Goal: Transaction & Acquisition: Purchase product/service

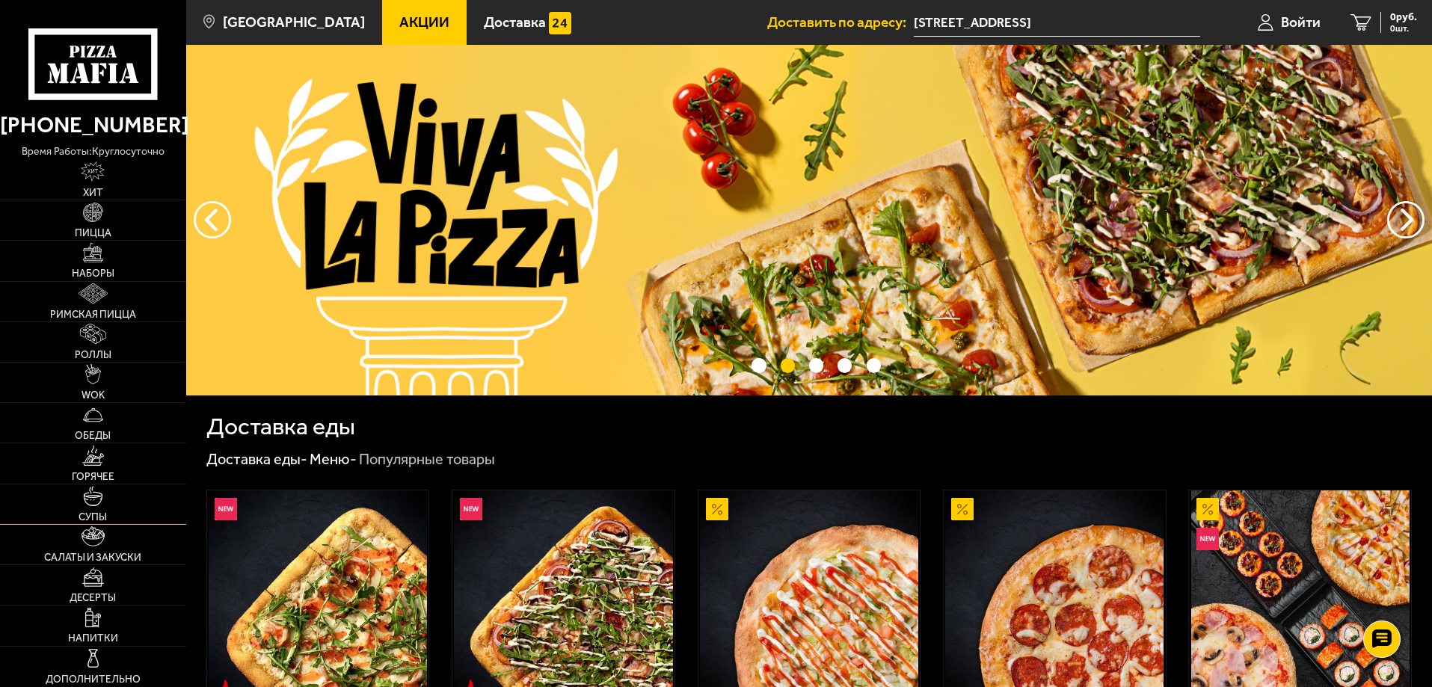
click at [95, 499] on img at bounding box center [93, 496] width 20 height 20
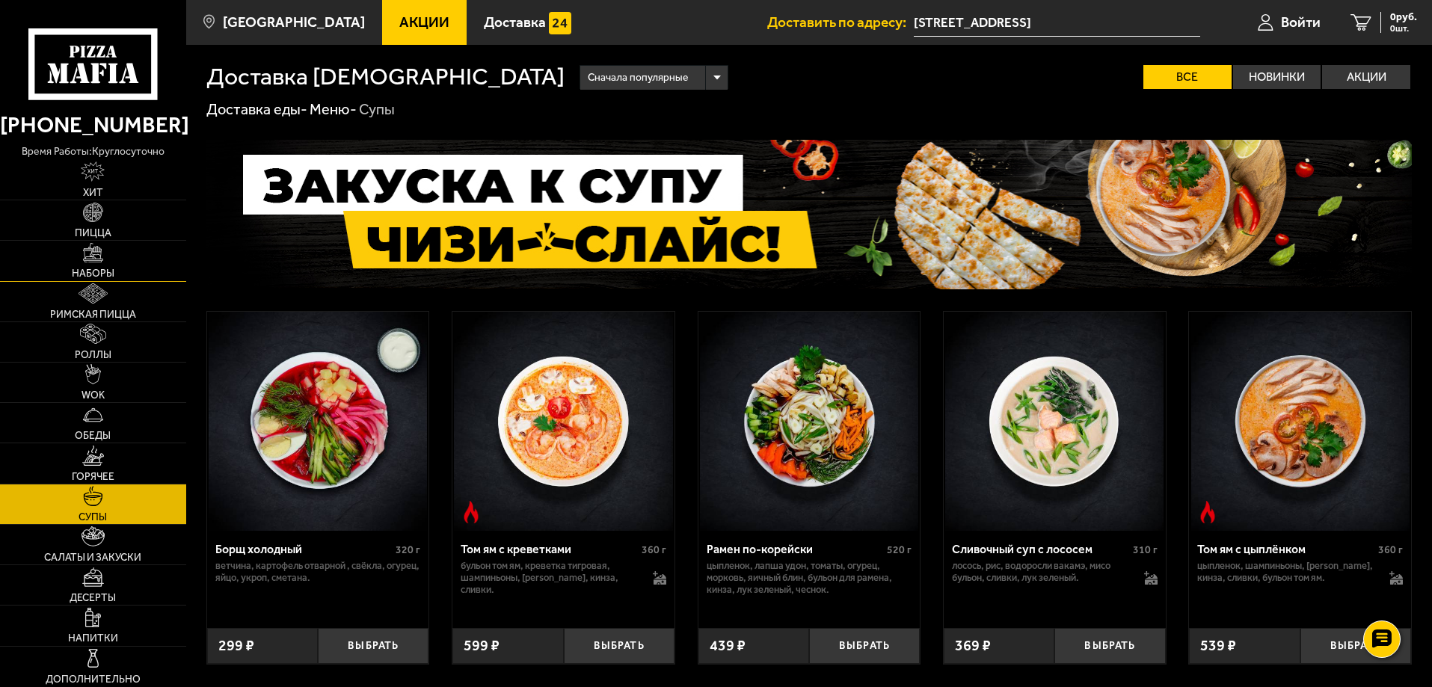
click at [83, 268] on span "Наборы" at bounding box center [93, 273] width 43 height 10
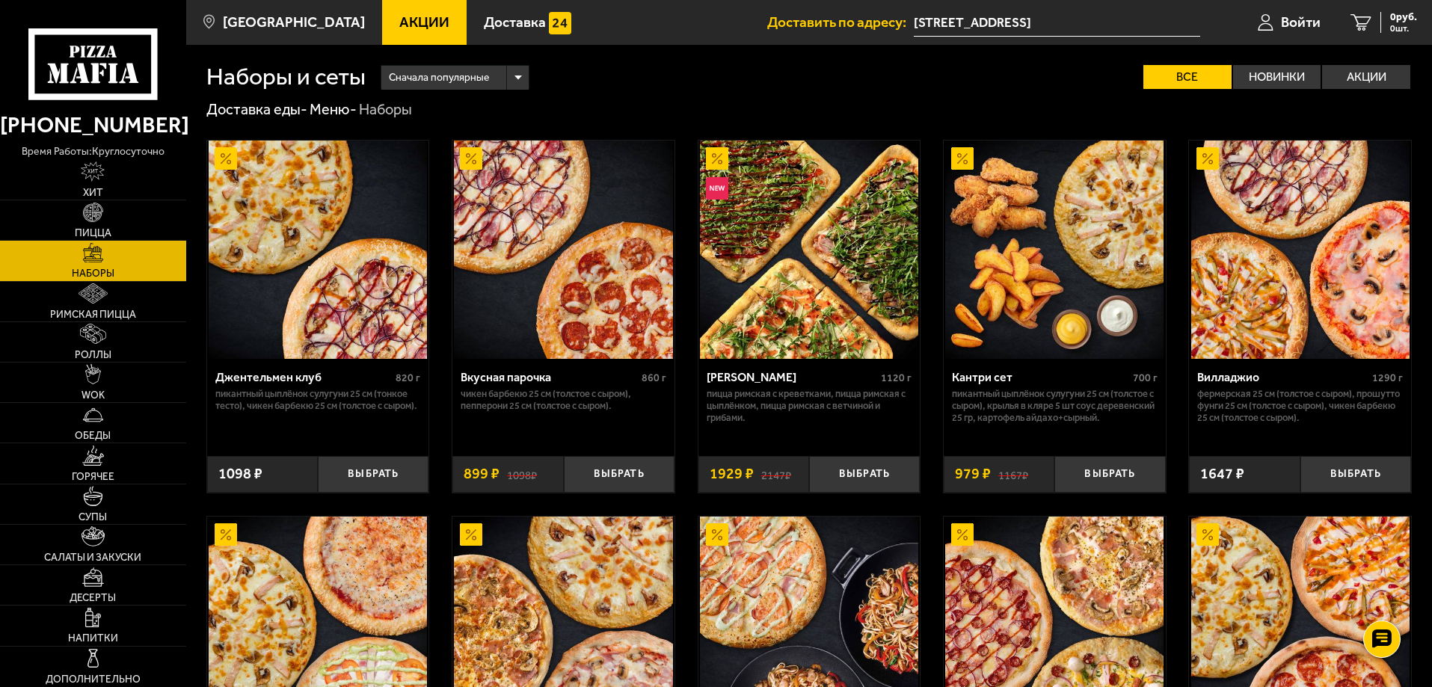
click at [742, 378] on div "[PERSON_NAME]" at bounding box center [792, 377] width 171 height 14
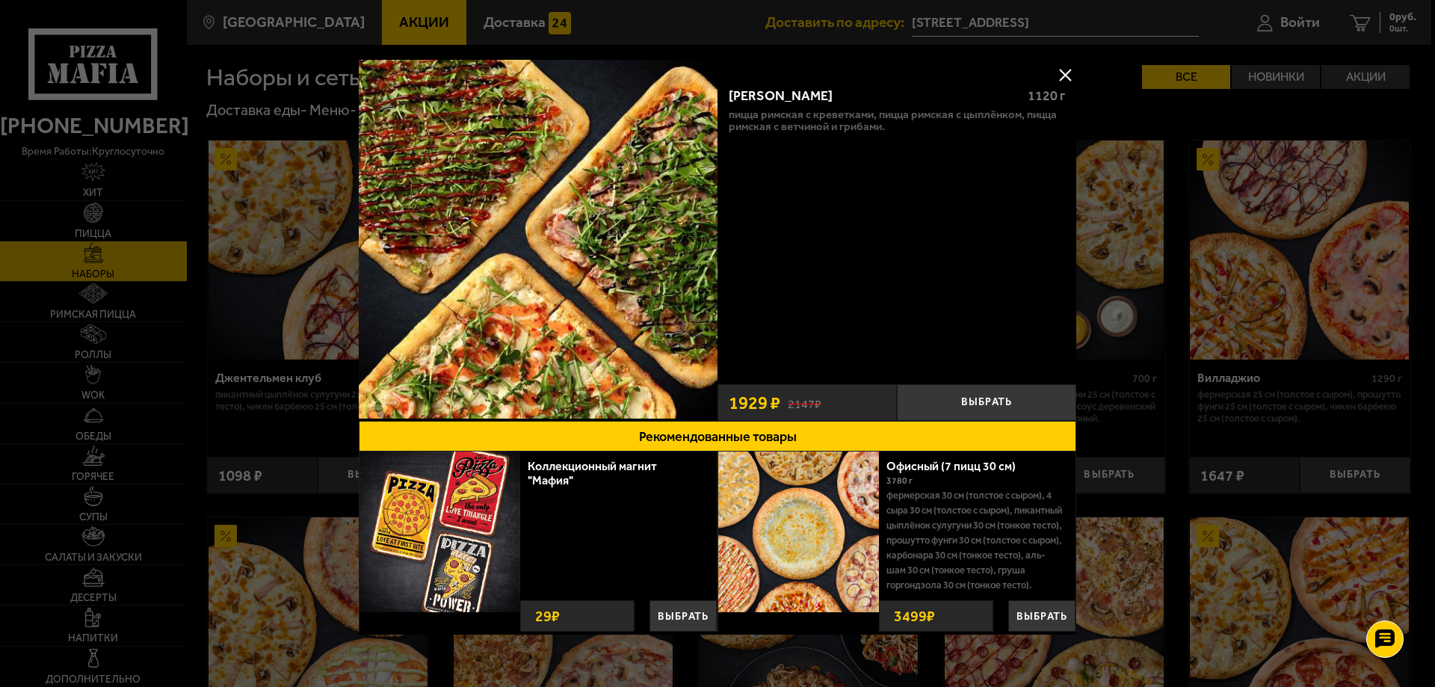
click at [1060, 69] on button at bounding box center [1065, 75] width 22 height 22
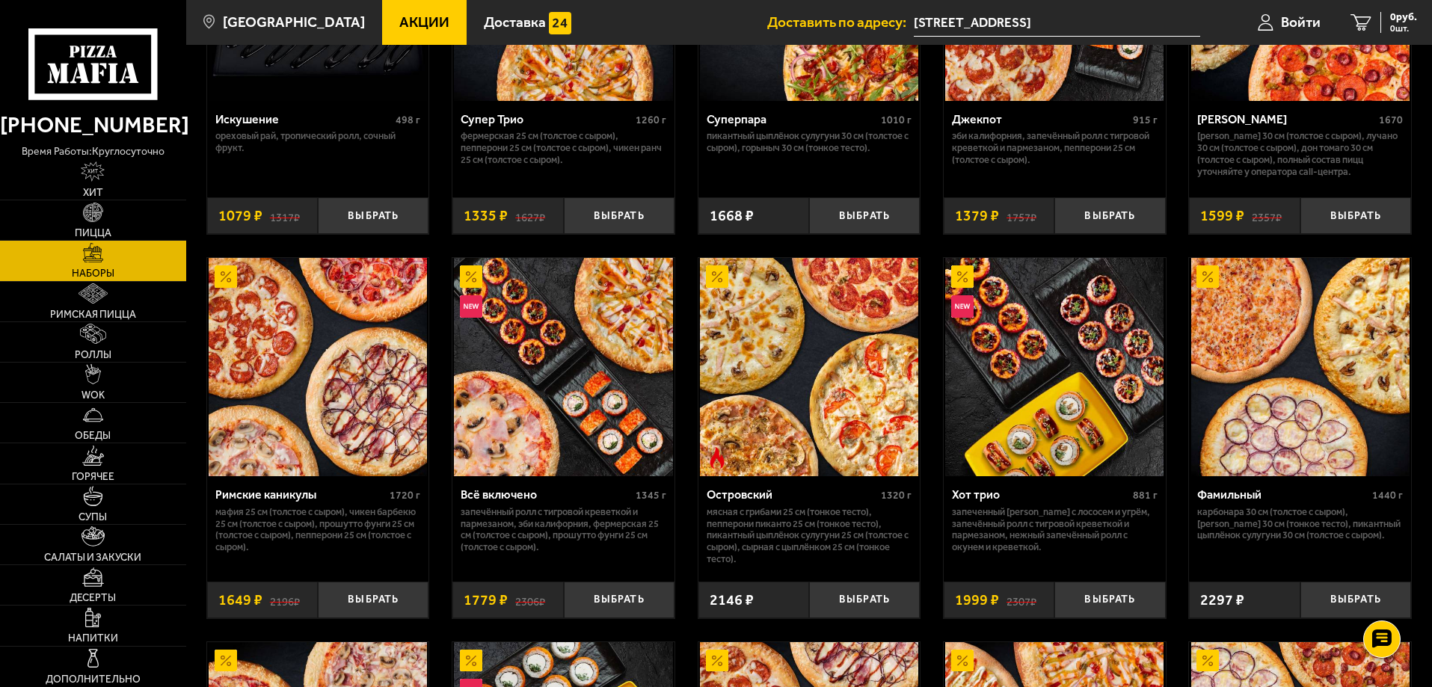
scroll to position [1047, 0]
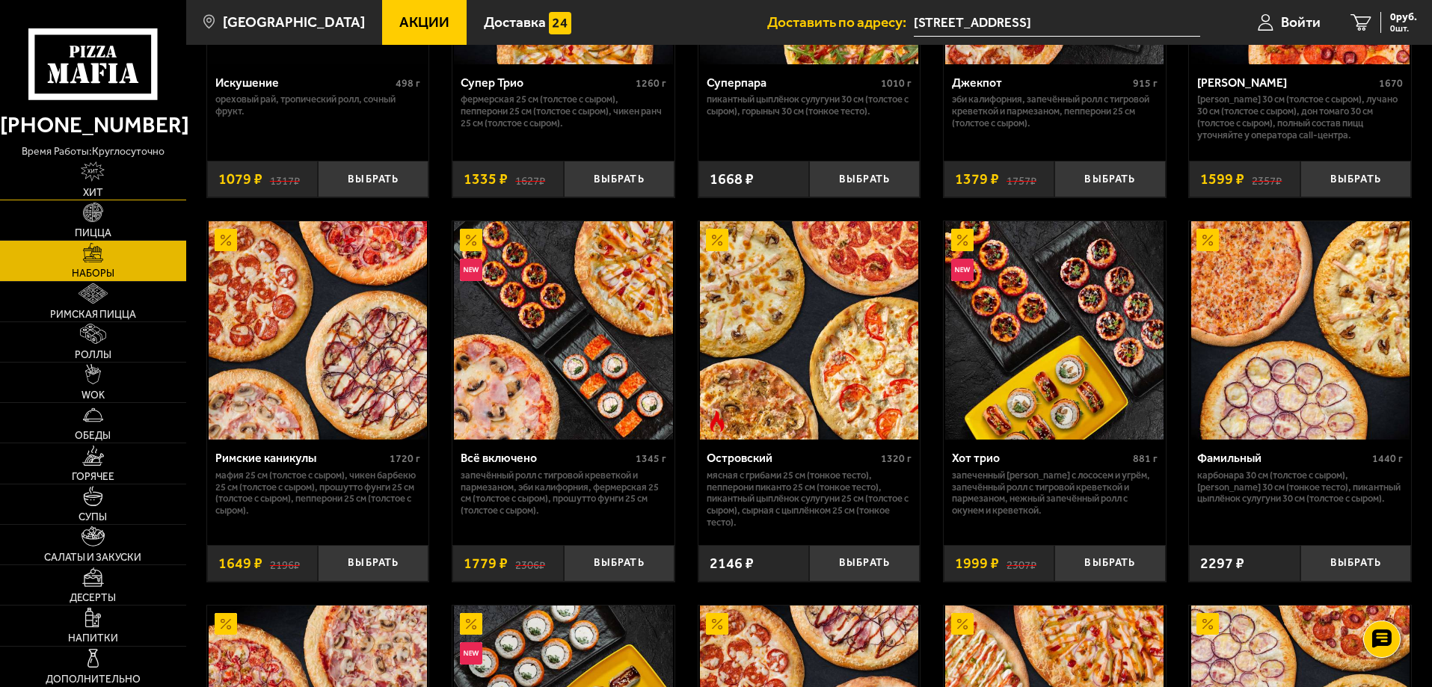
click at [90, 171] on img at bounding box center [93, 171] width 24 height 20
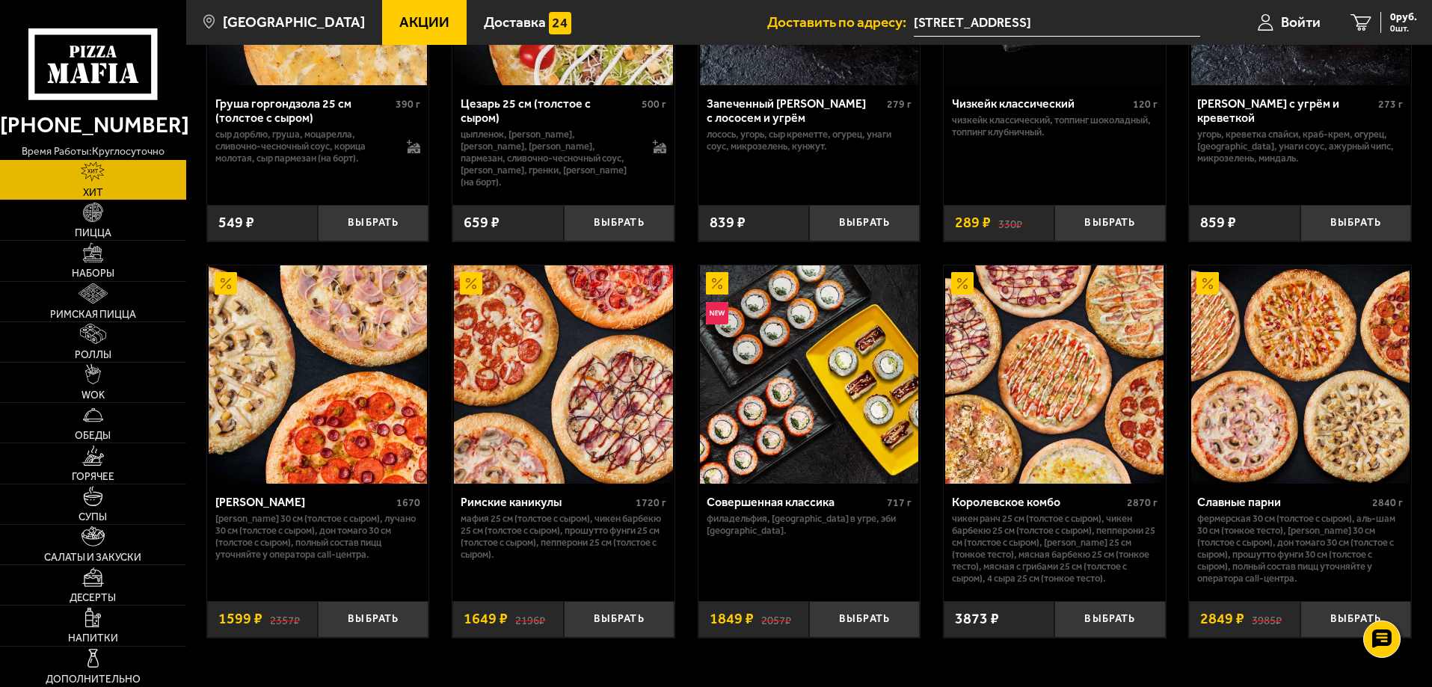
scroll to position [775, 0]
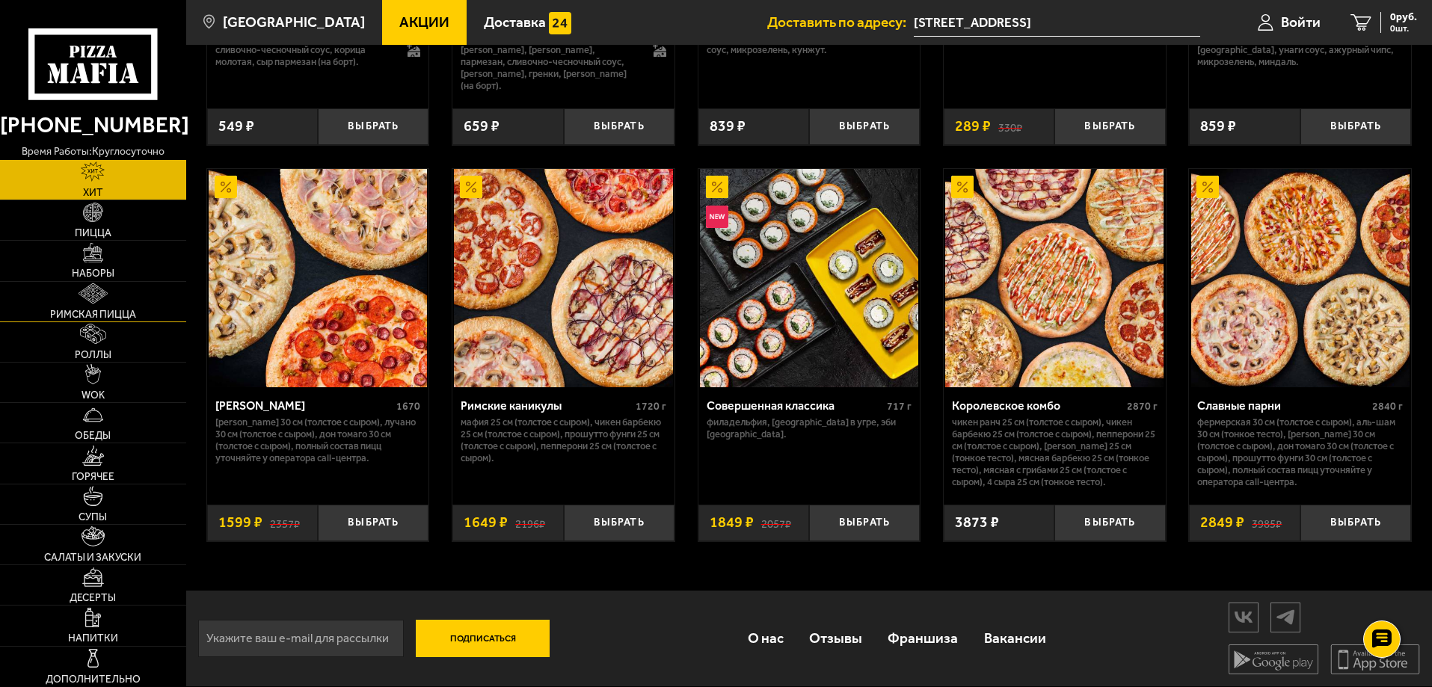
click at [107, 311] on span "Римская пицца" at bounding box center [93, 315] width 86 height 10
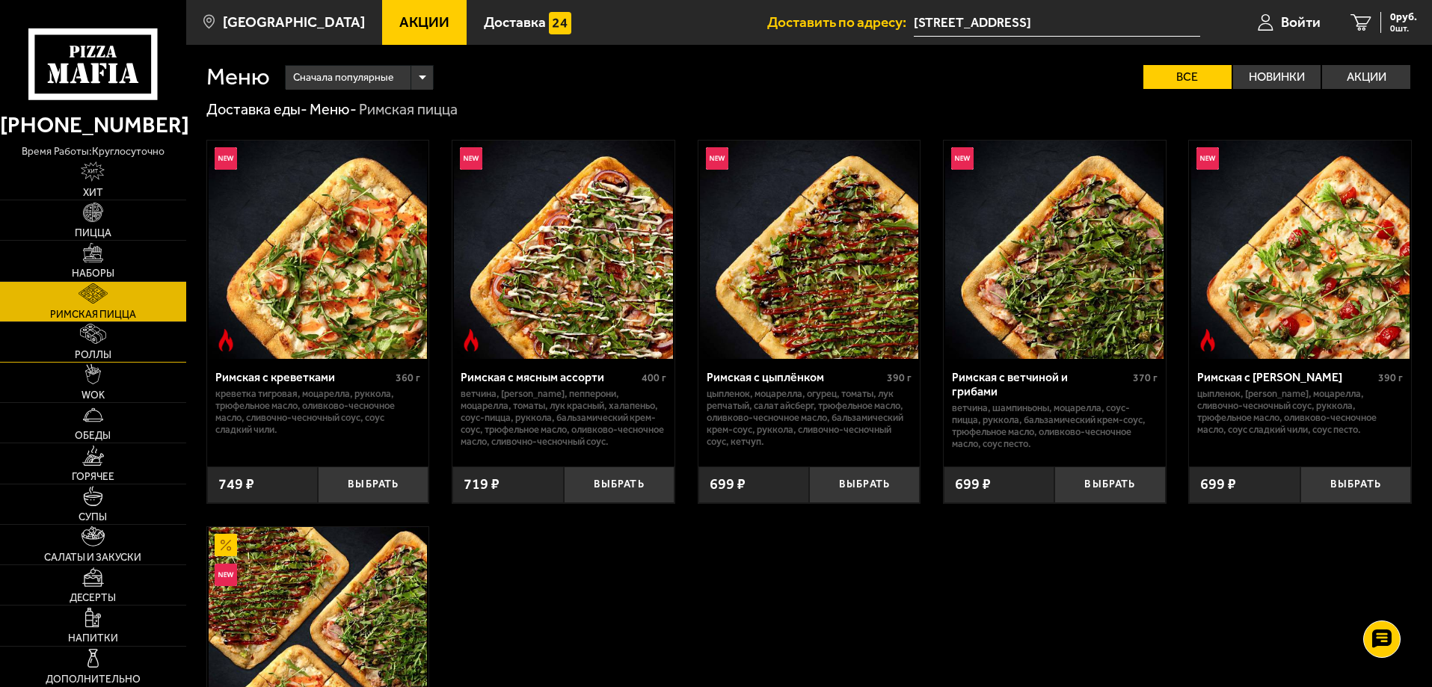
click at [84, 345] on link "Роллы" at bounding box center [93, 342] width 186 height 40
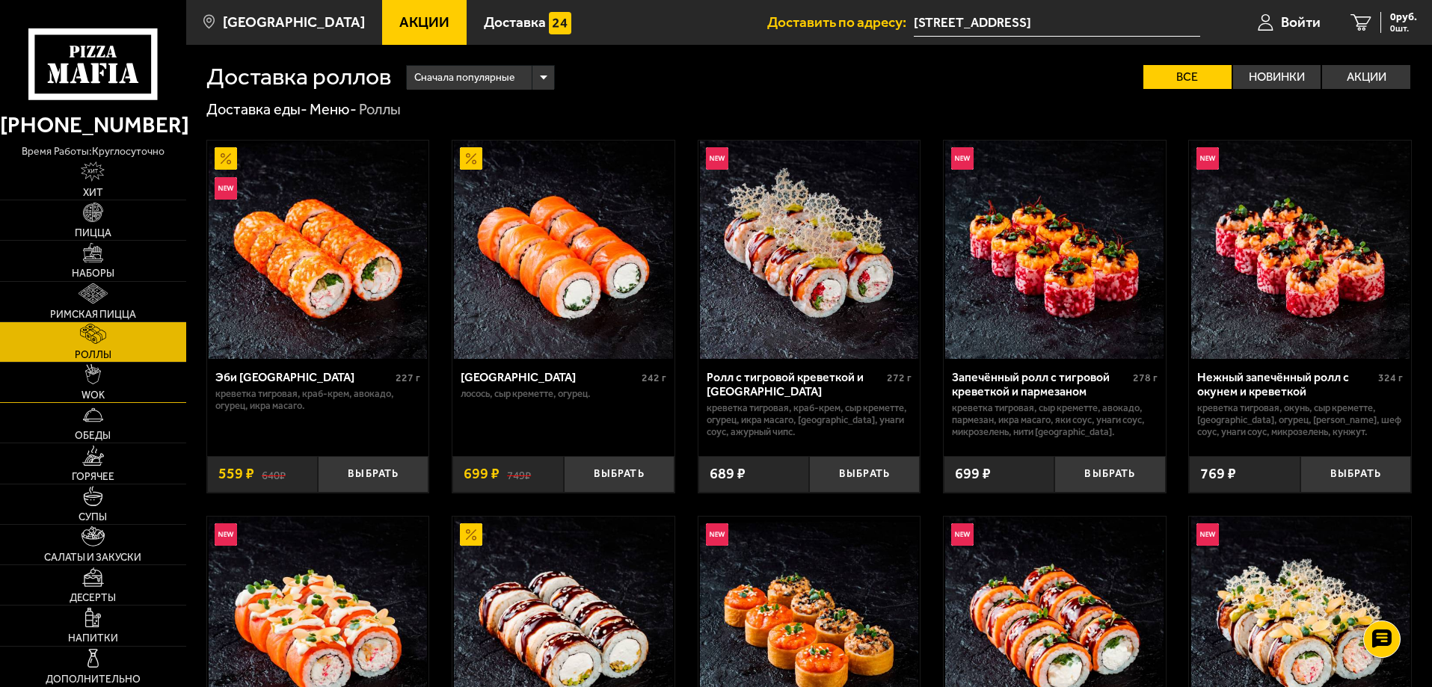
click at [87, 380] on img at bounding box center [93, 374] width 16 height 20
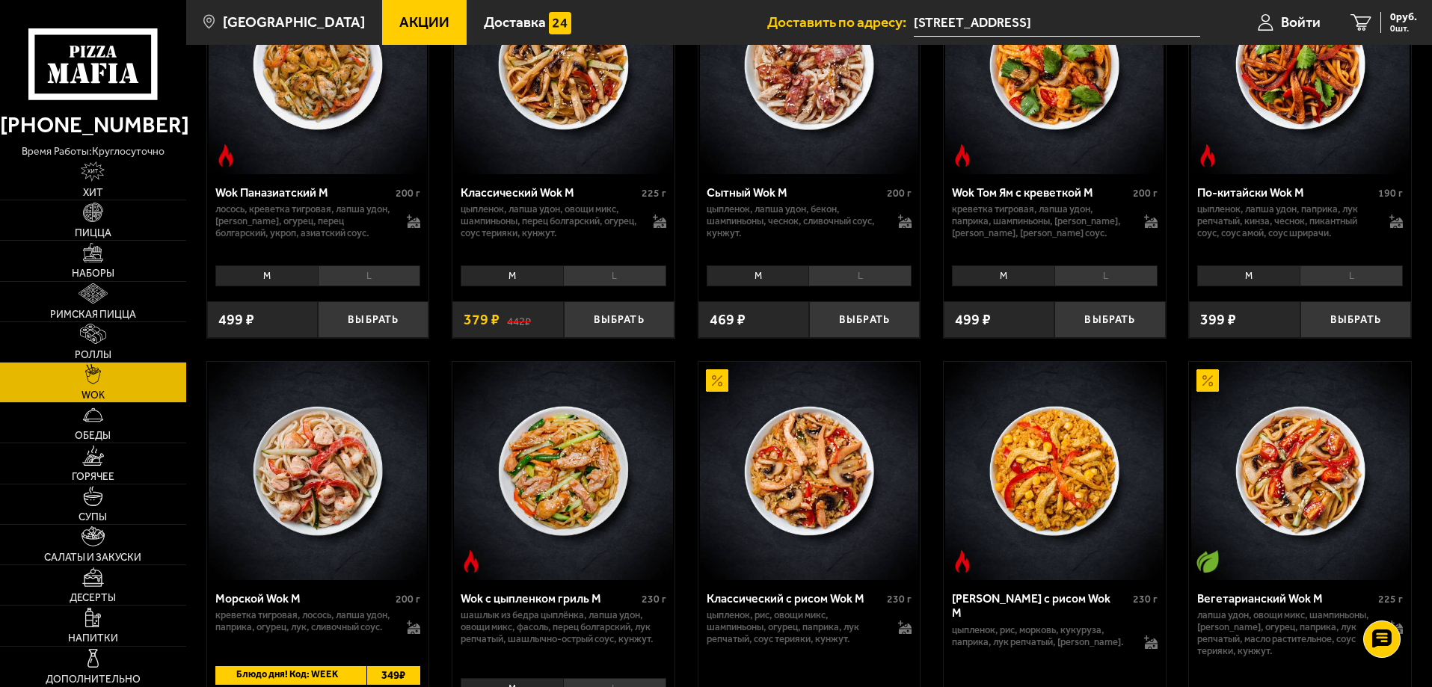
scroll to position [972, 0]
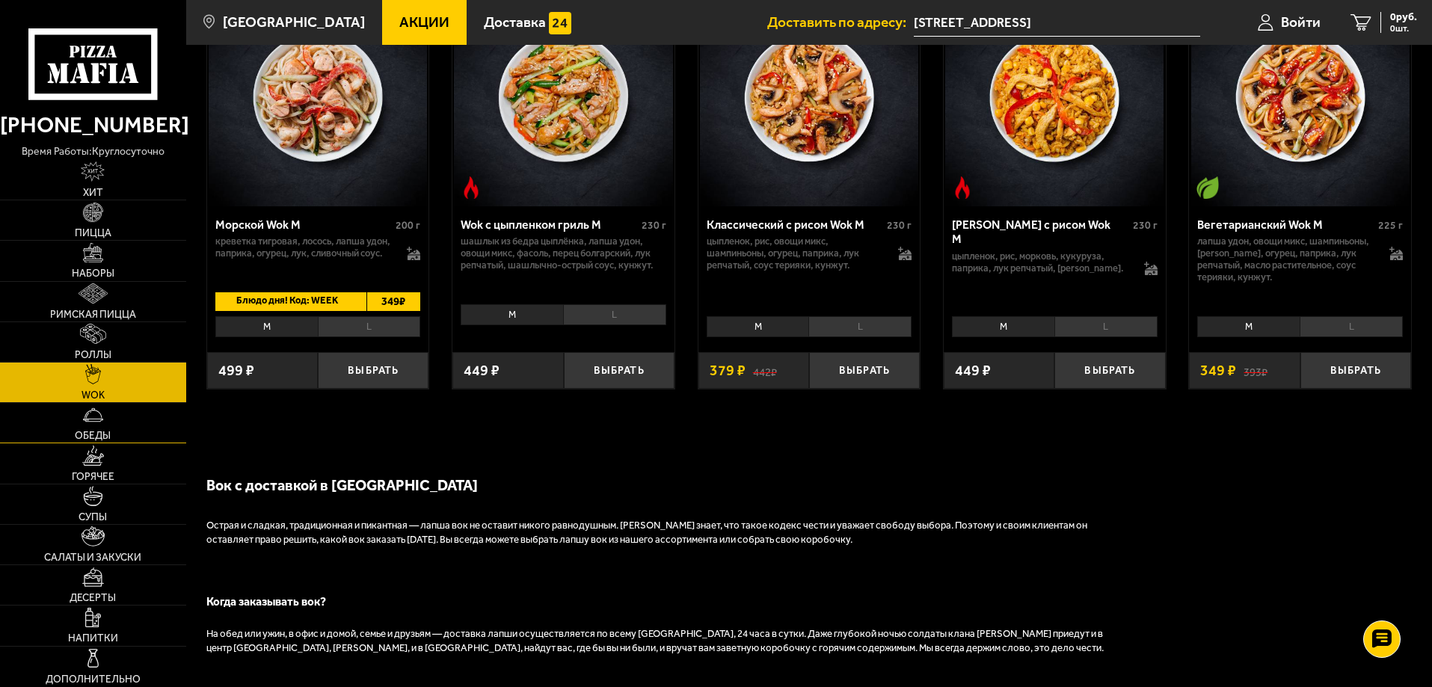
click at [81, 431] on span "Обеды" at bounding box center [93, 436] width 36 height 10
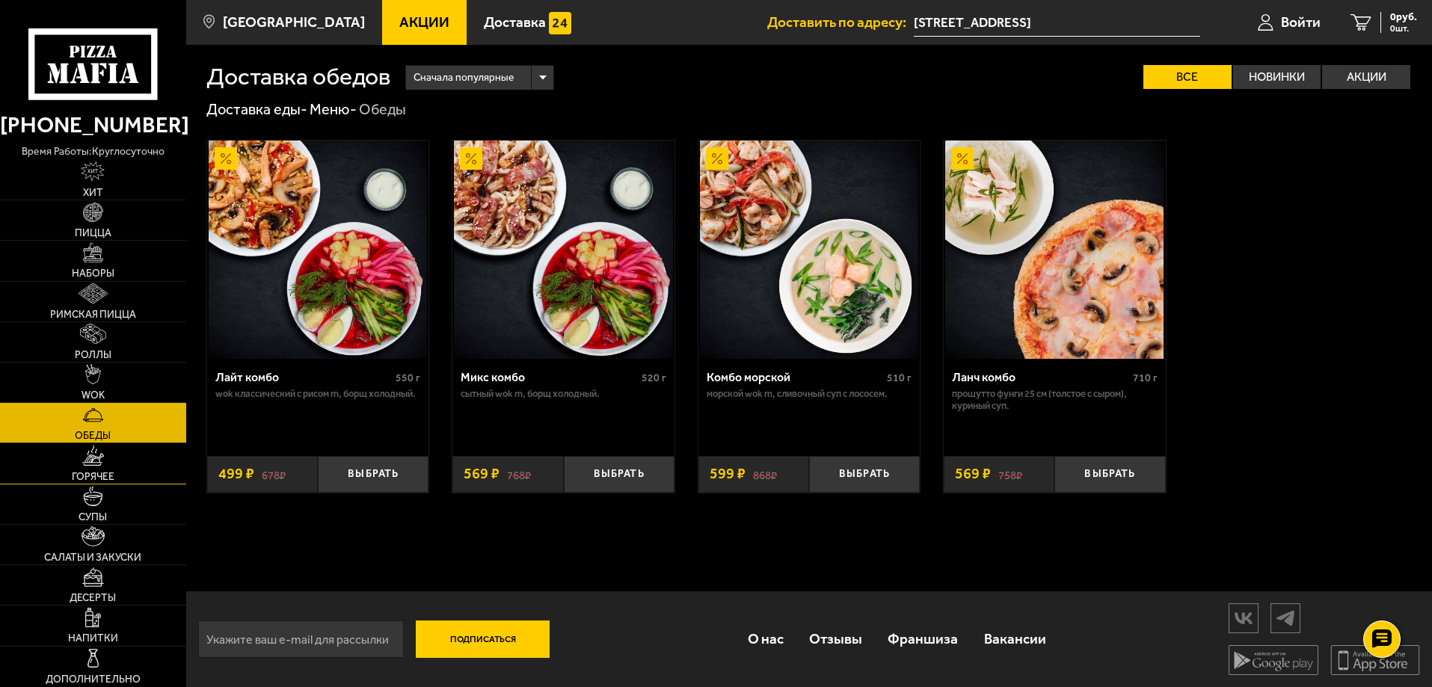
click at [77, 462] on link "Горячее" at bounding box center [93, 463] width 186 height 40
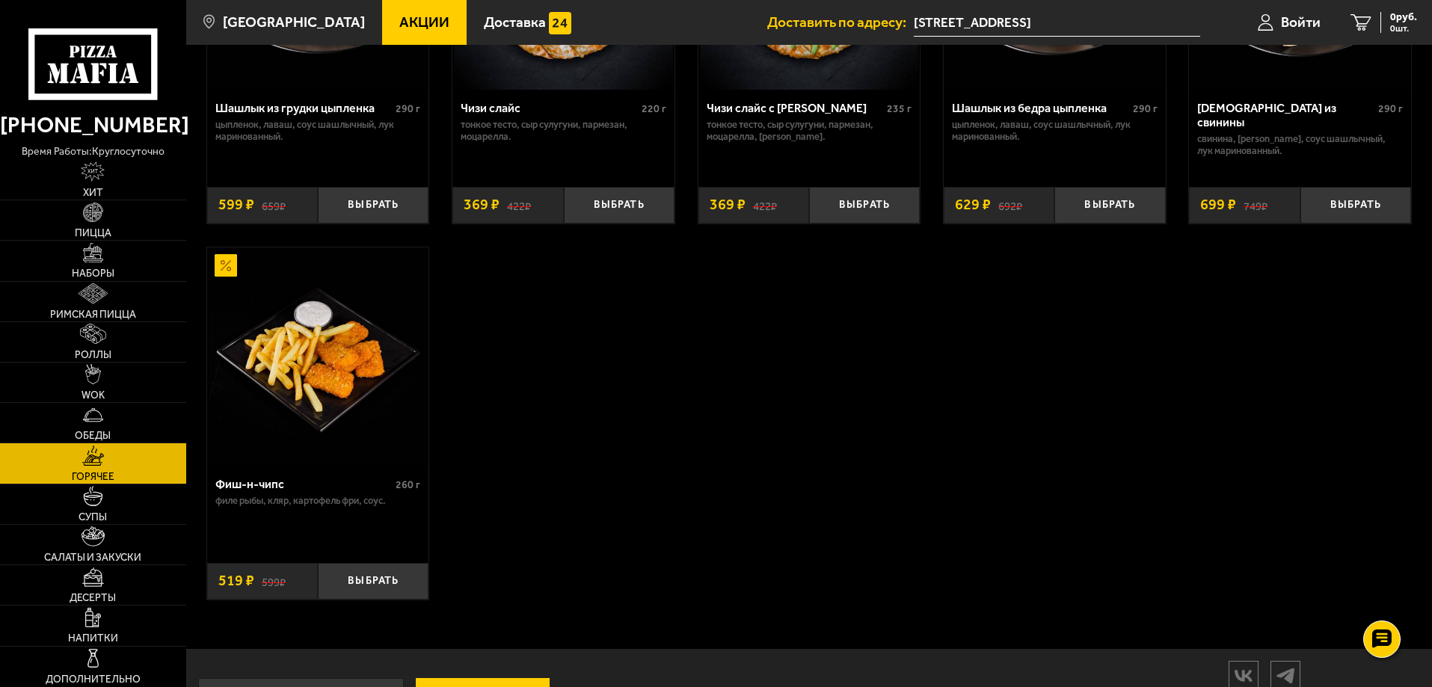
scroll to position [1121, 0]
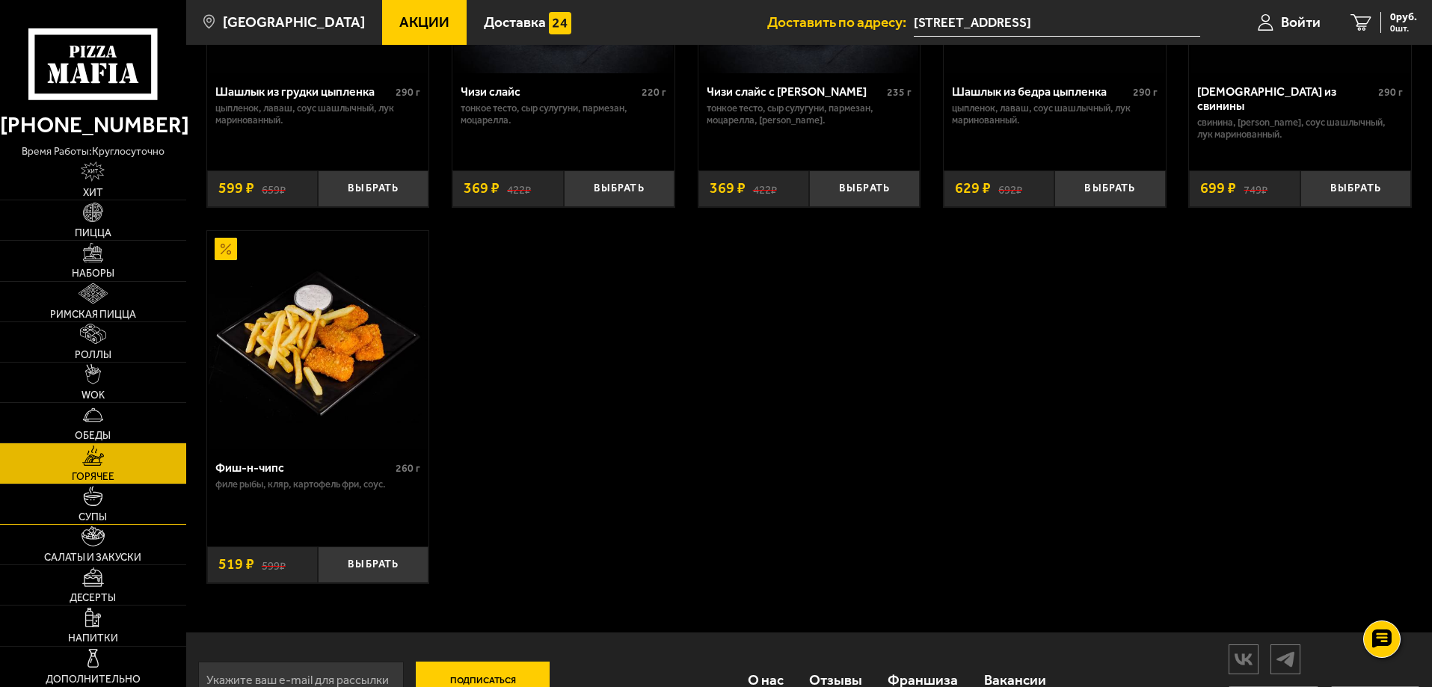
click at [95, 512] on span "Супы" at bounding box center [93, 517] width 28 height 10
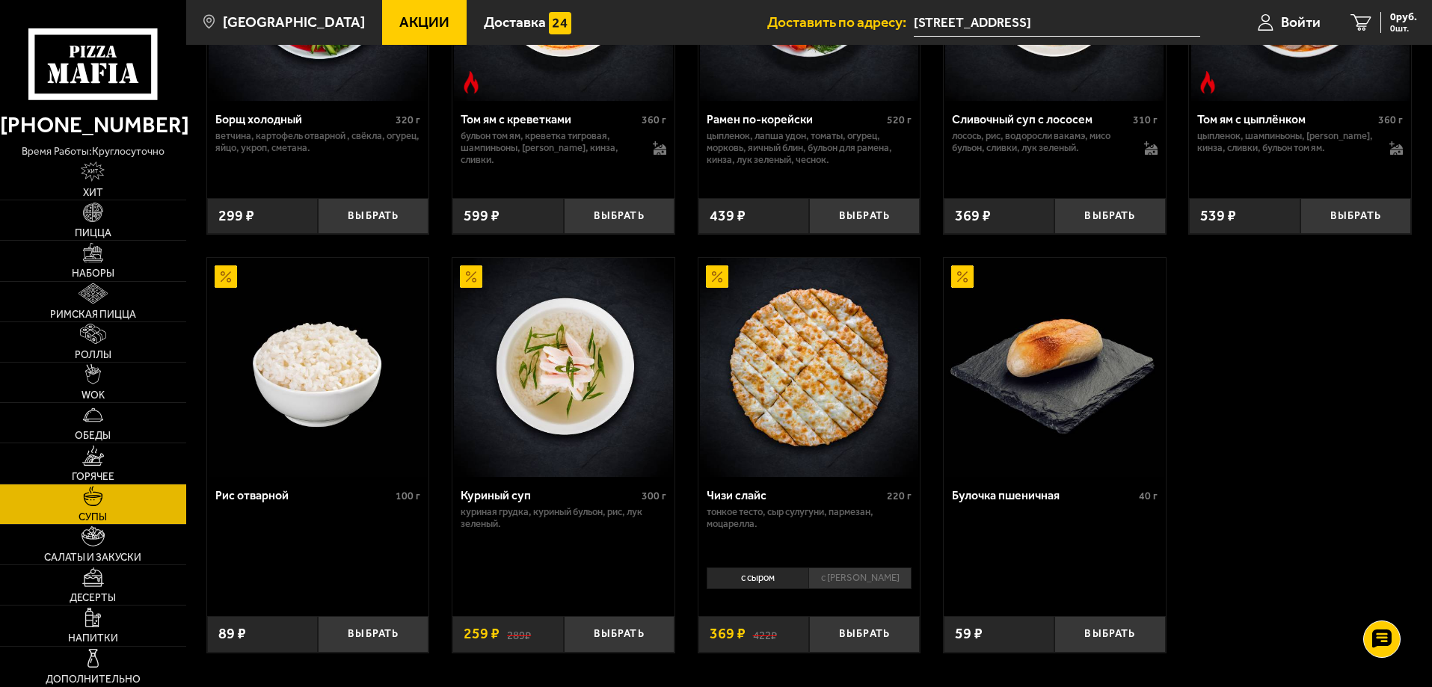
scroll to position [544, 0]
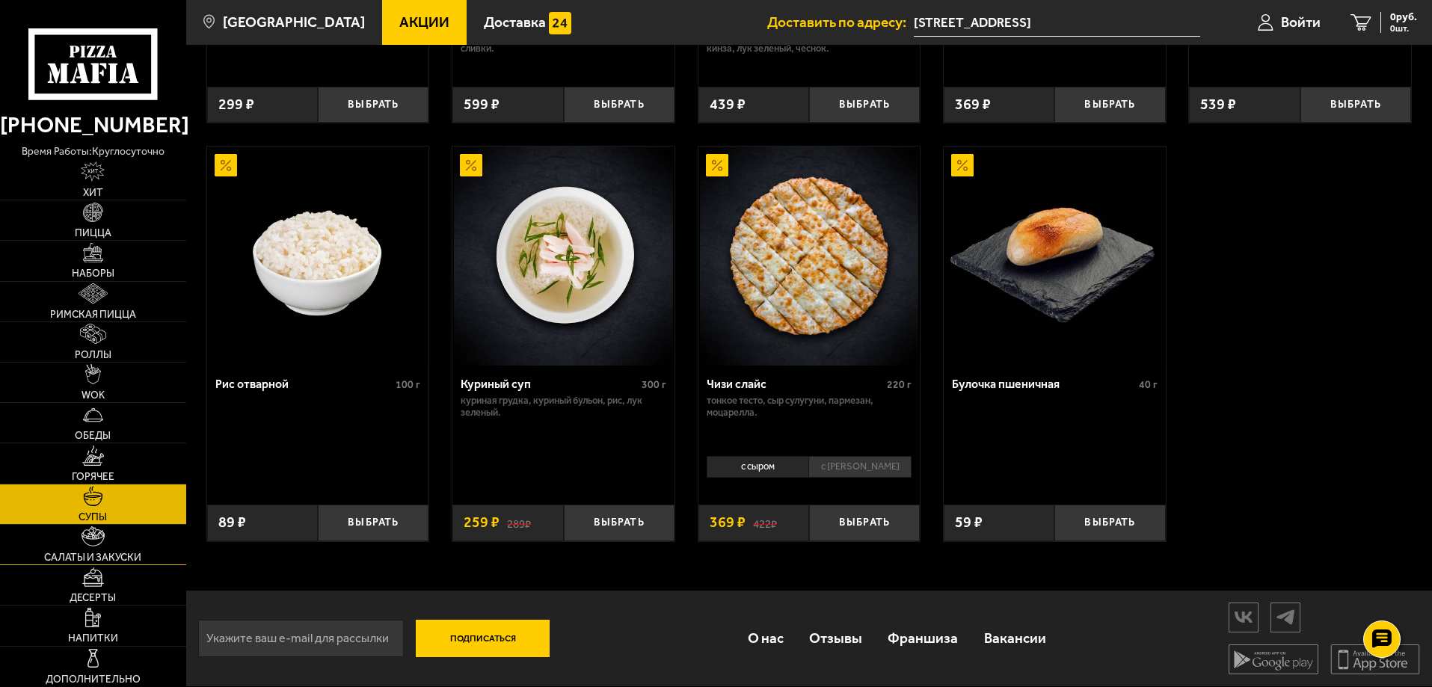
click at [79, 554] on span "Салаты и закуски" at bounding box center [92, 558] width 97 height 10
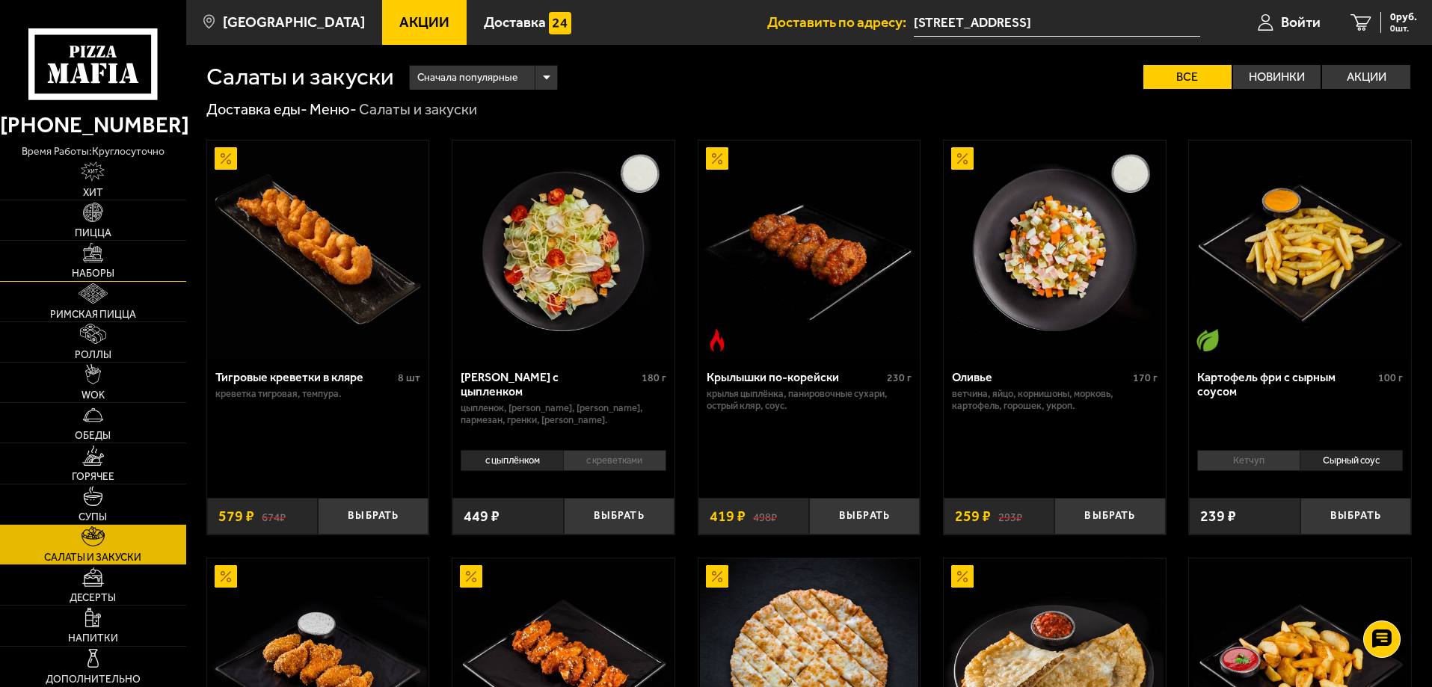
click at [96, 258] on img at bounding box center [93, 253] width 20 height 20
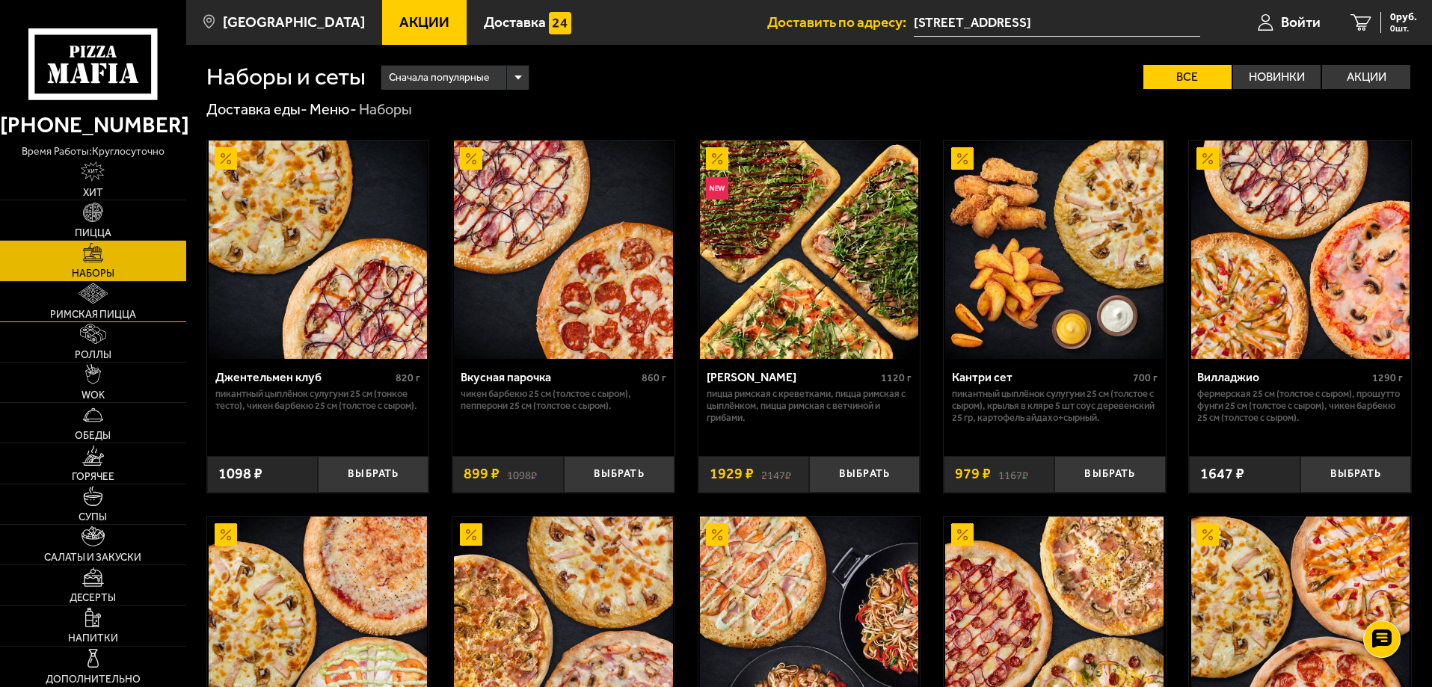
click at [86, 304] on link "Римская пицца" at bounding box center [93, 302] width 186 height 40
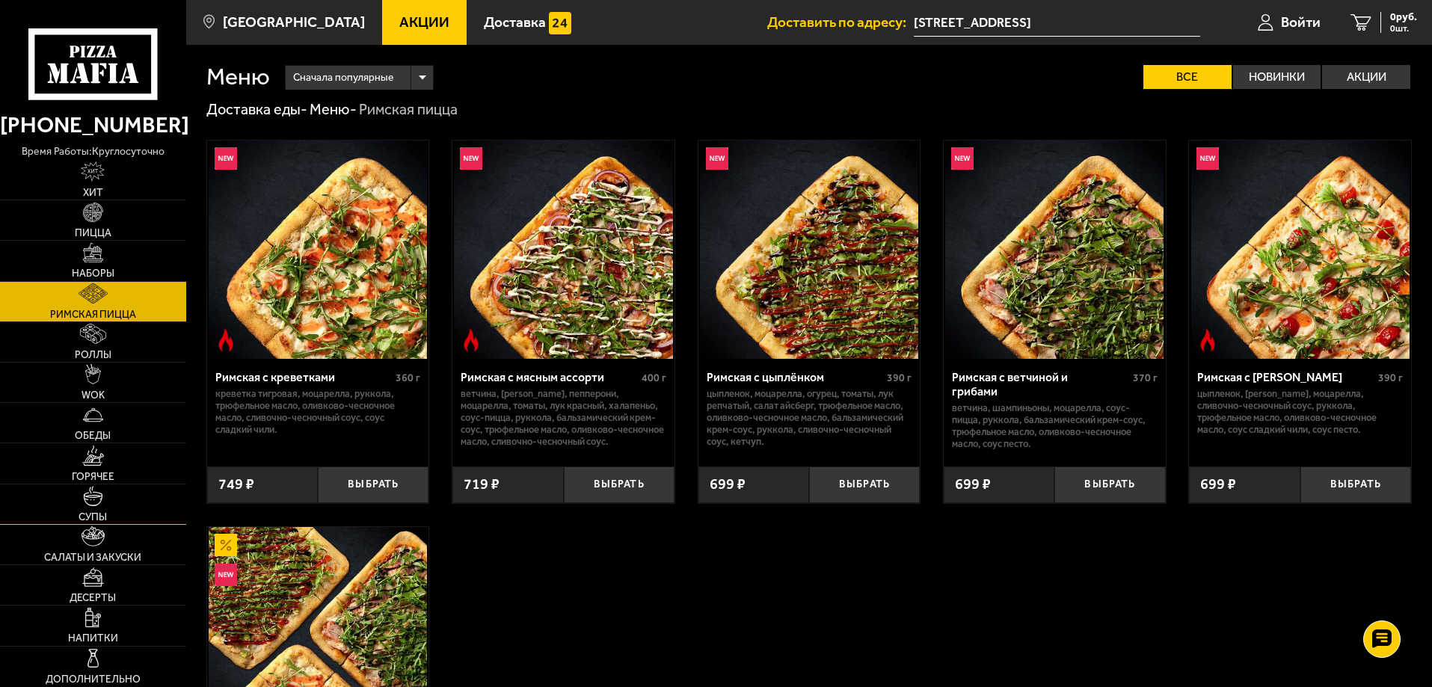
click at [93, 506] on link "Супы" at bounding box center [93, 504] width 186 height 40
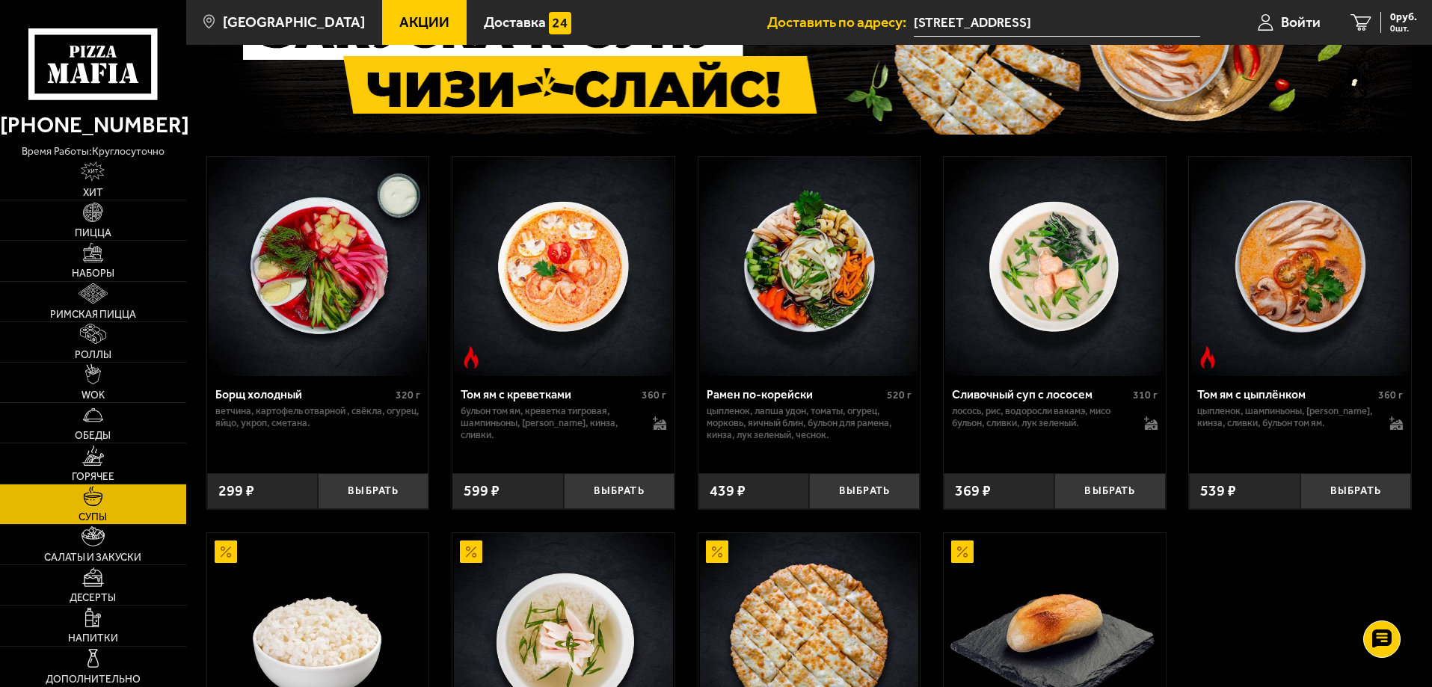
scroll to position [150, 0]
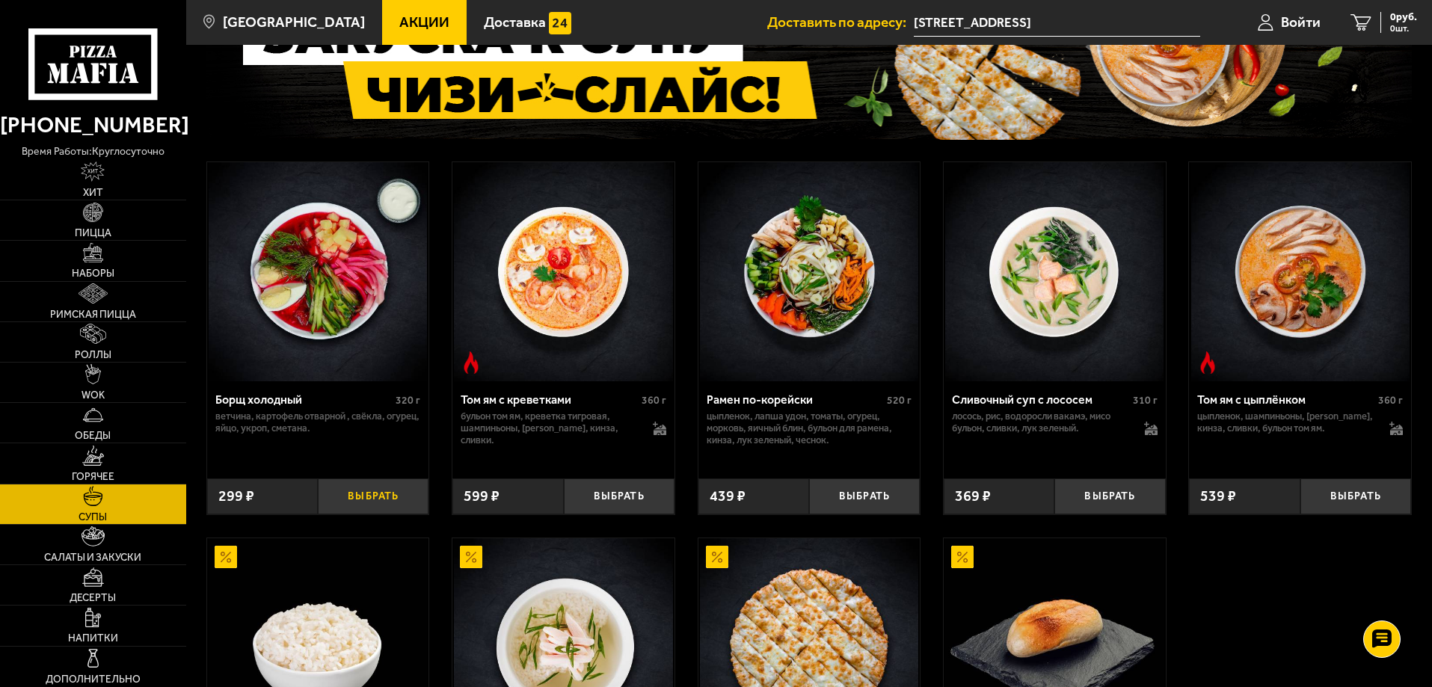
click at [377, 490] on button "Выбрать" at bounding box center [373, 496] width 111 height 37
click at [421, 503] on button "+" at bounding box center [410, 496] width 37 height 37
click at [93, 302] on img at bounding box center [93, 293] width 28 height 20
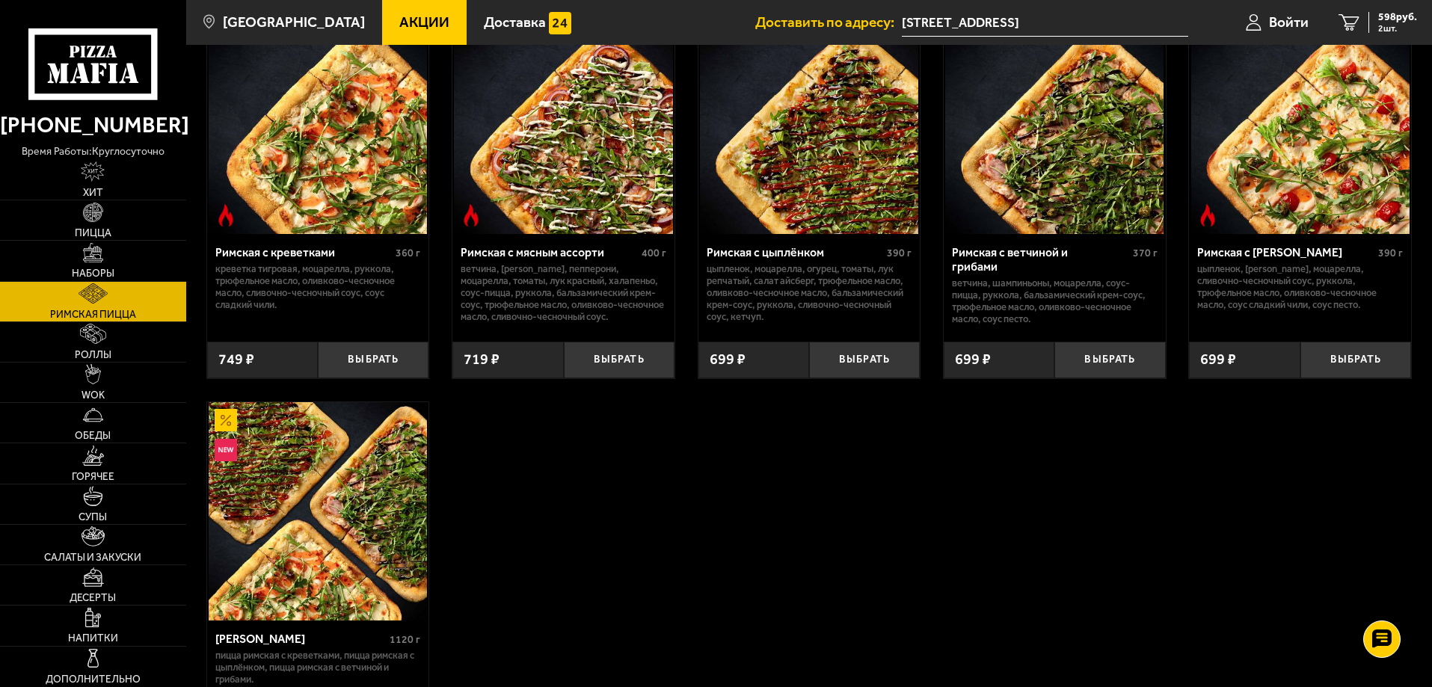
scroll to position [150, 0]
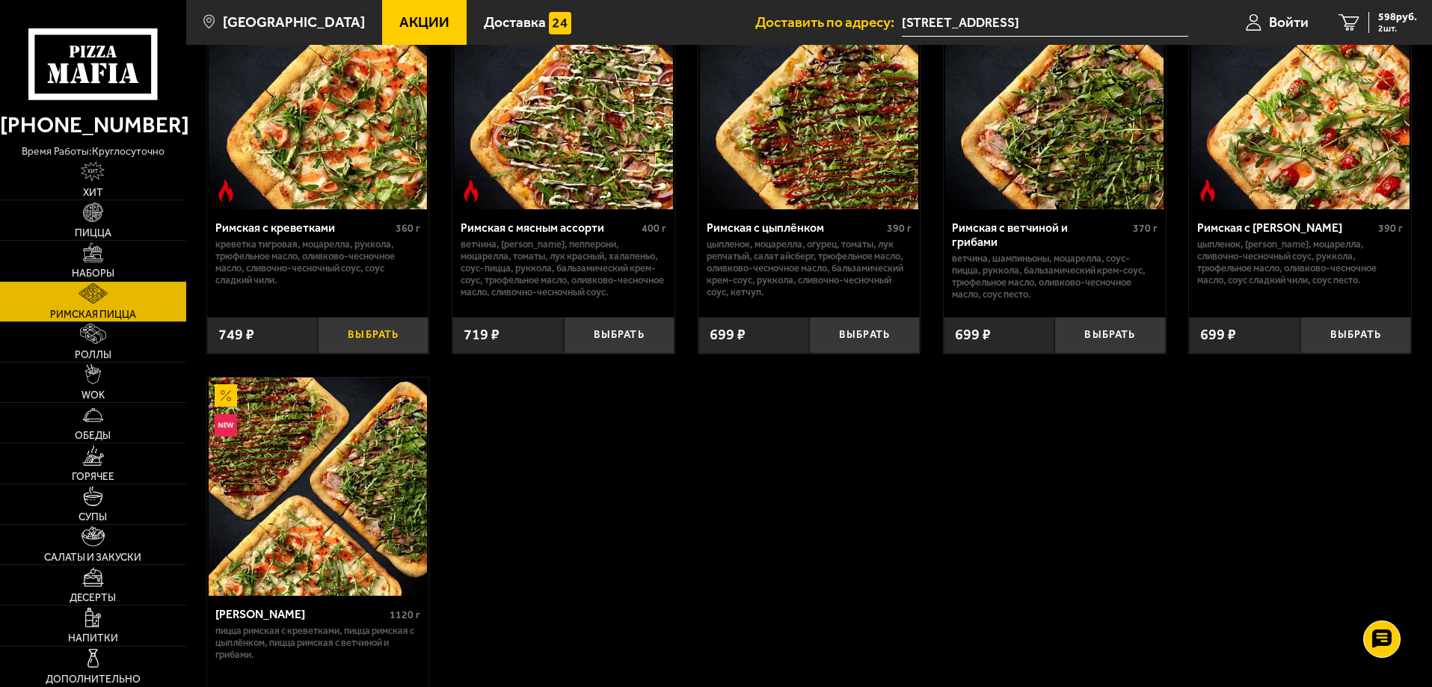
click at [363, 336] on button "Выбрать" at bounding box center [373, 335] width 111 height 37
click at [1380, 18] on span "1347 руб." at bounding box center [1394, 17] width 45 height 10
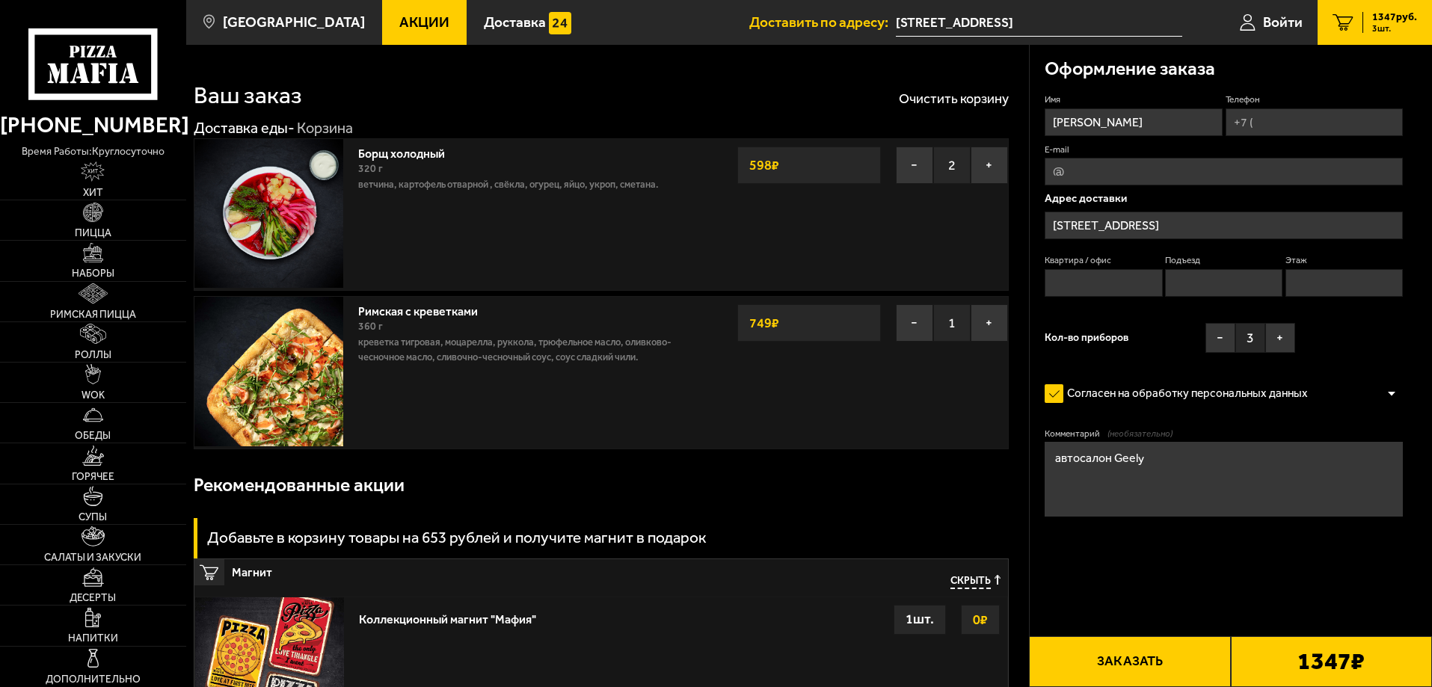
click at [1286, 120] on input "Телефон" at bounding box center [1313, 122] width 177 height 28
type input "[PHONE_NUMBER]"
click at [1261, 544] on form "Имя [PERSON_NAME] Телефон Применить скидку Вы будете зарегистрированы автоматич…" at bounding box center [1223, 348] width 358 height 511
click at [1128, 665] on button "Заказать" at bounding box center [1129, 661] width 201 height 51
click at [1107, 273] on input "Квартира / офис" at bounding box center [1102, 283] width 117 height 28
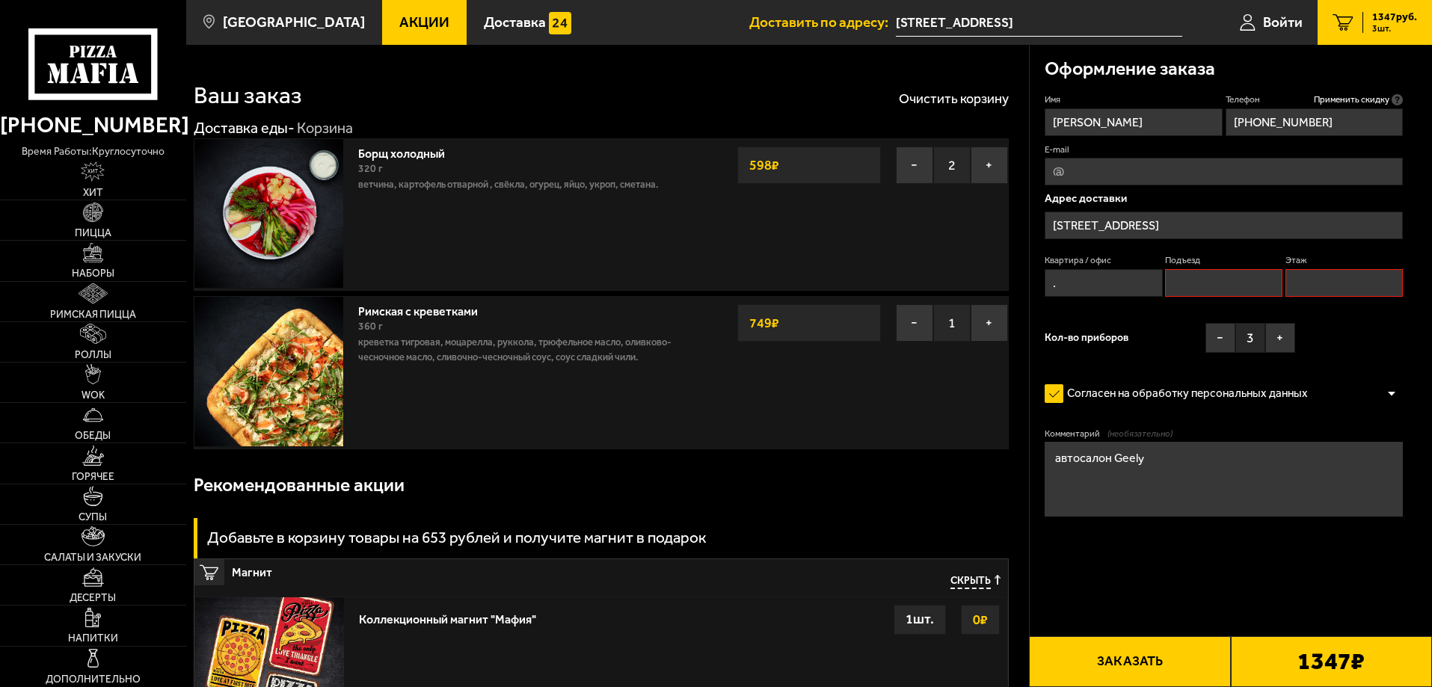
type input "."
drag, startPoint x: 1173, startPoint y: 276, endPoint x: 1198, endPoint y: 292, distance: 29.2
click at [1173, 277] on input "Подъезд" at bounding box center [1223, 283] width 117 height 28
click at [833, 389] on div "Римская с креветками 360 г креветка тигровая, моцарелла, руккола, трюфельное ма…" at bounding box center [601, 372] width 815 height 153
click at [1222, 271] on input "Подъезд" at bounding box center [1223, 283] width 117 height 28
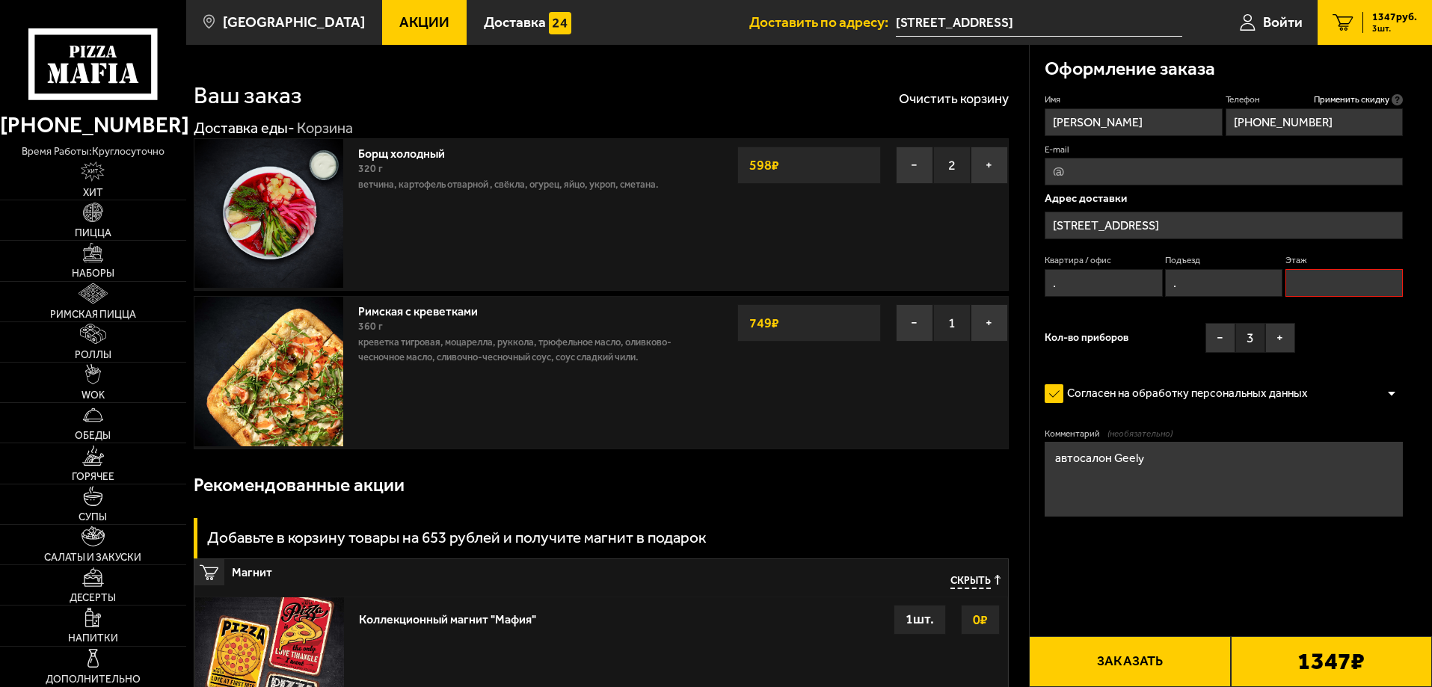
type input "."
click at [1348, 288] on input "Этаж" at bounding box center [1343, 283] width 117 height 28
type input "."
click at [1245, 561] on form "Имя [PERSON_NAME] Телефон Применить скидку Вы будете зарегистрированы автоматич…" at bounding box center [1223, 348] width 358 height 511
click at [1123, 661] on button "Заказать" at bounding box center [1129, 661] width 201 height 51
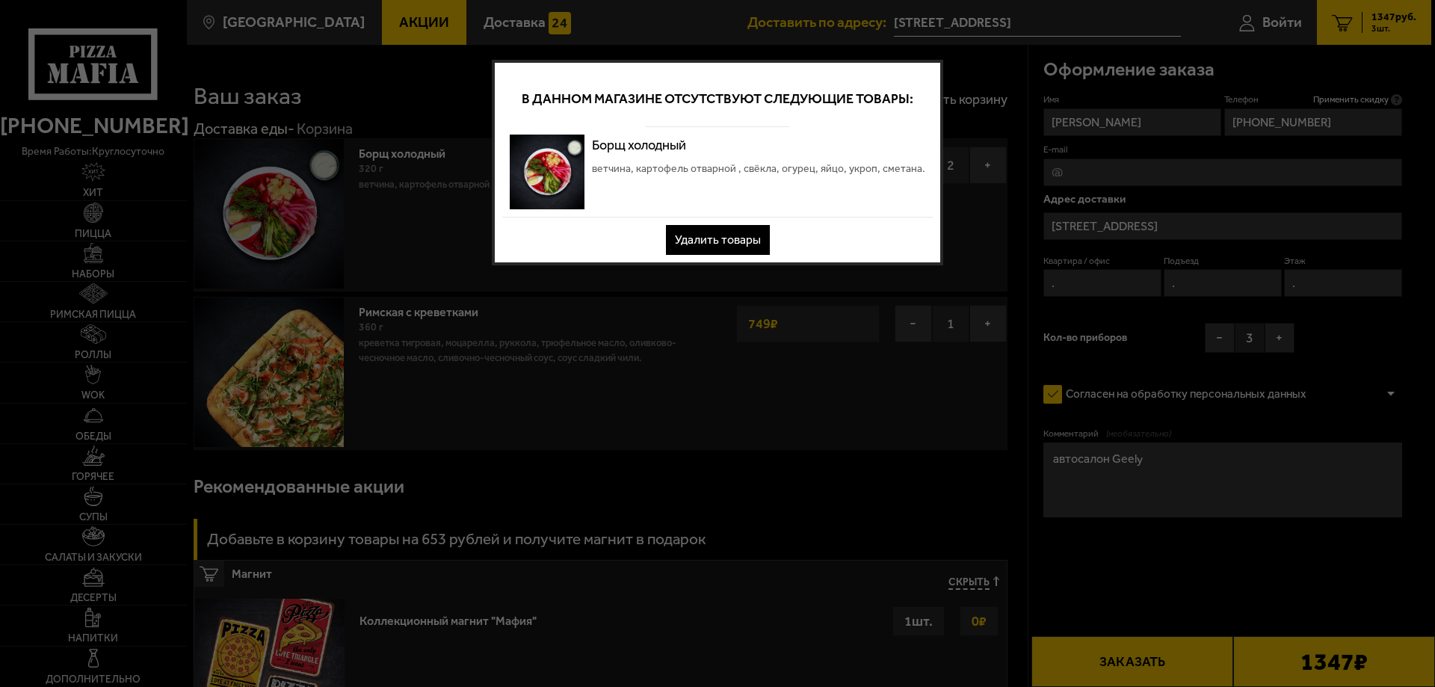
click at [804, 403] on div at bounding box center [717, 343] width 1435 height 687
drag, startPoint x: 796, startPoint y: 384, endPoint x: 797, endPoint y: 374, distance: 10.5
click at [795, 384] on div at bounding box center [717, 343] width 1435 height 687
click at [713, 240] on button "Удалить товары" at bounding box center [718, 240] width 104 height 30
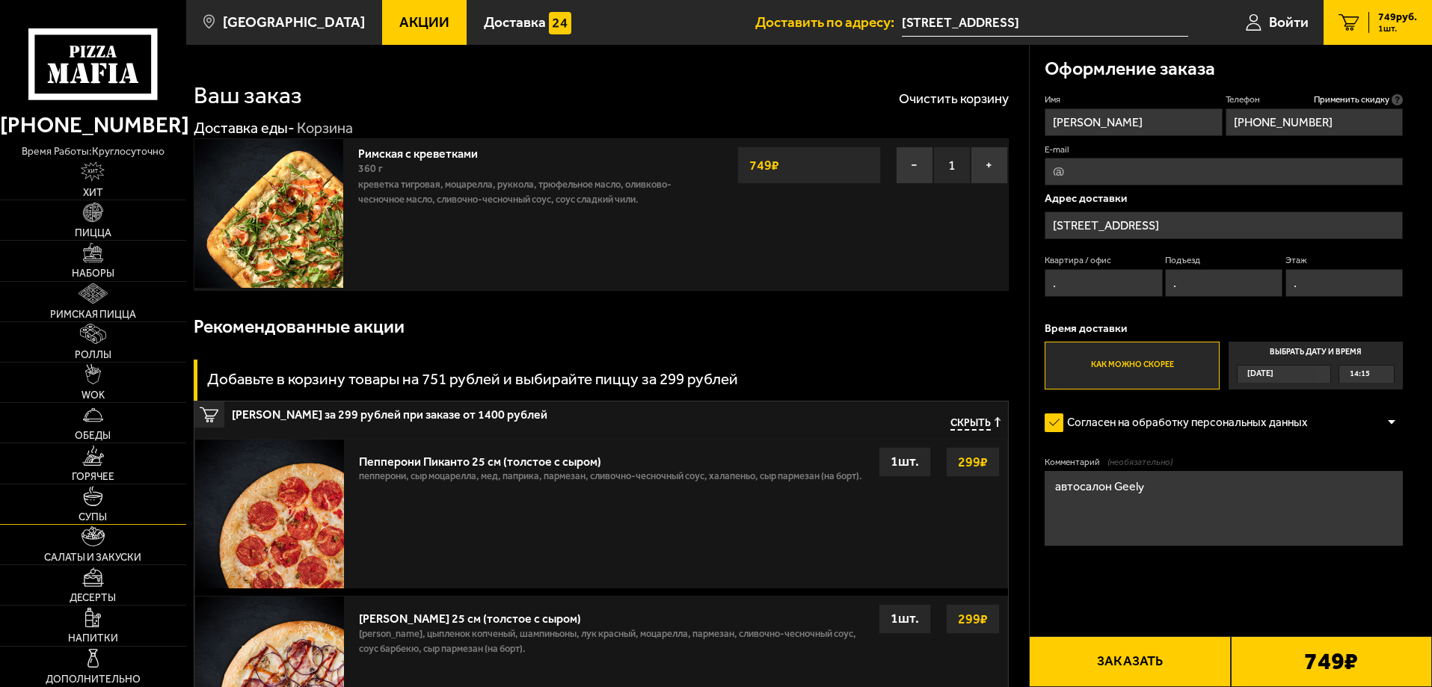
click at [105, 493] on link "Супы" at bounding box center [93, 504] width 186 height 40
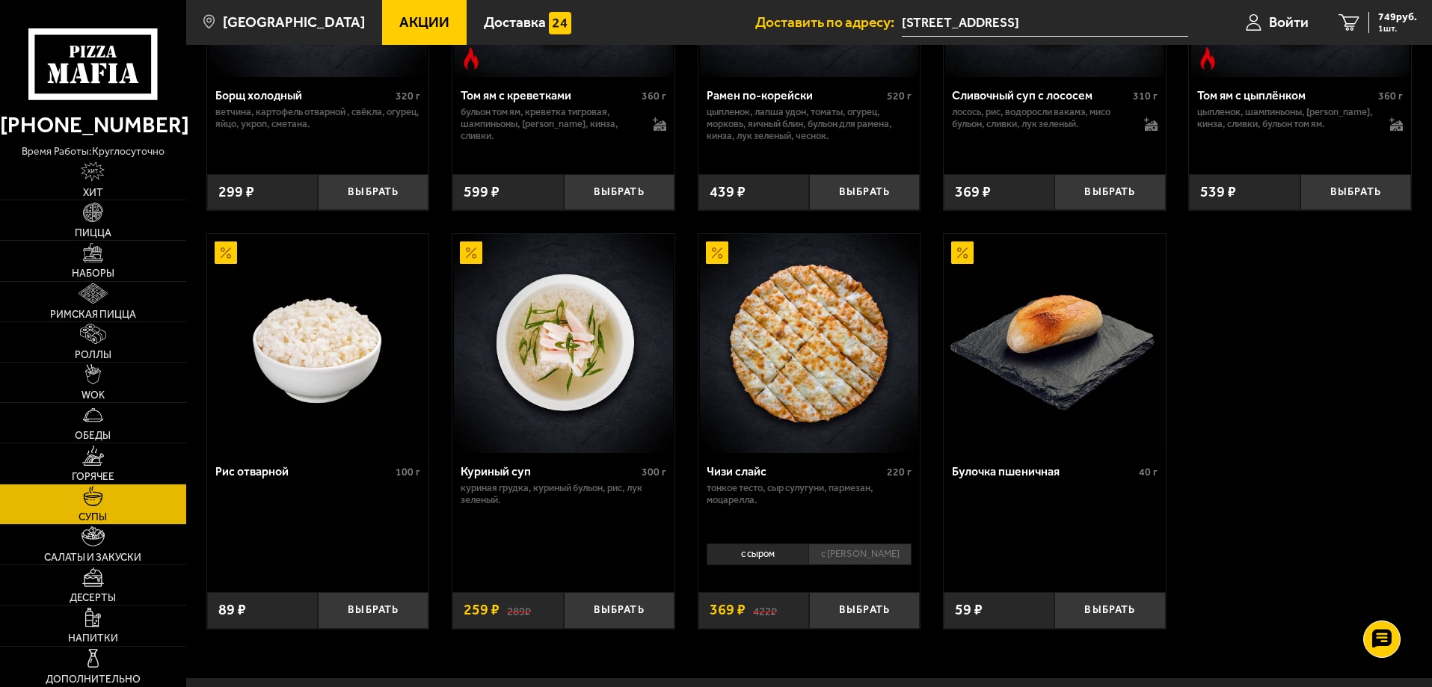
scroll to position [244, 0]
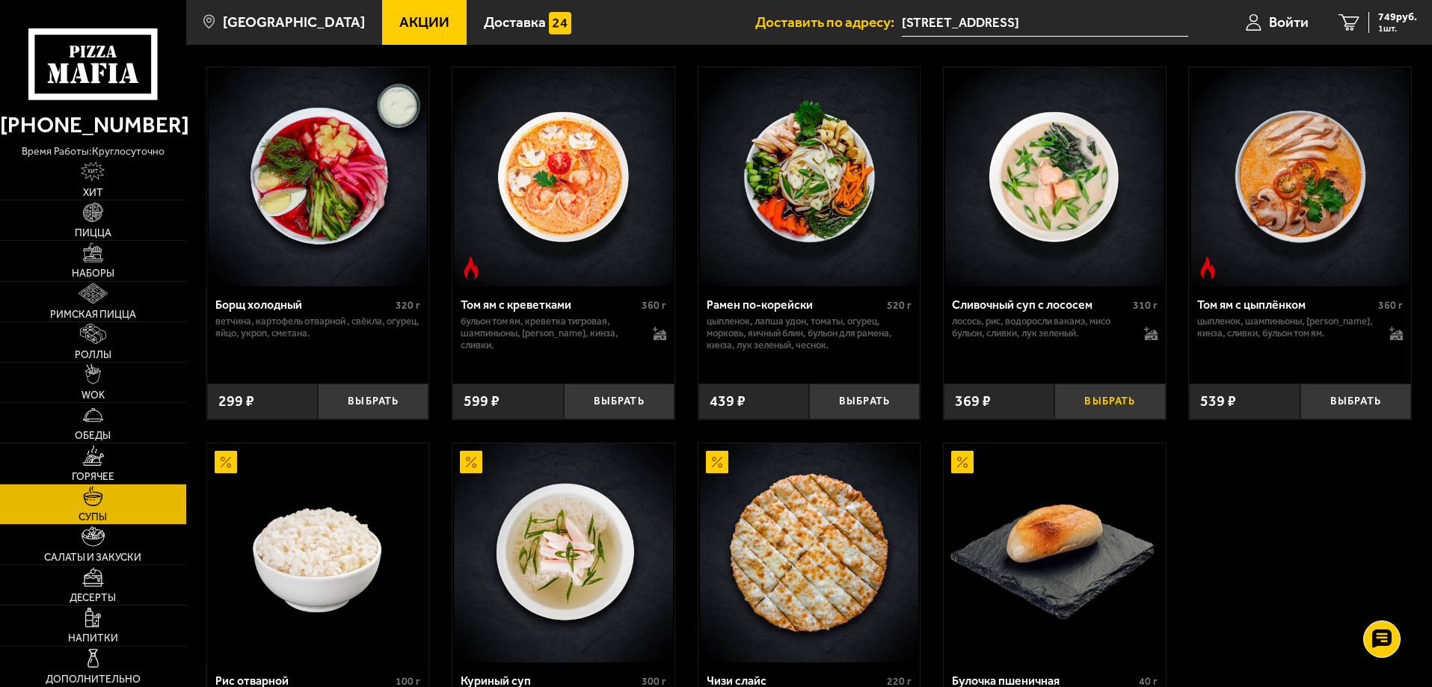
click at [1105, 400] on button "Выбрать" at bounding box center [1109, 402] width 111 height 37
click at [1157, 403] on button "+" at bounding box center [1146, 402] width 37 height 37
click at [1405, 19] on span "1487 руб." at bounding box center [1394, 17] width 45 height 10
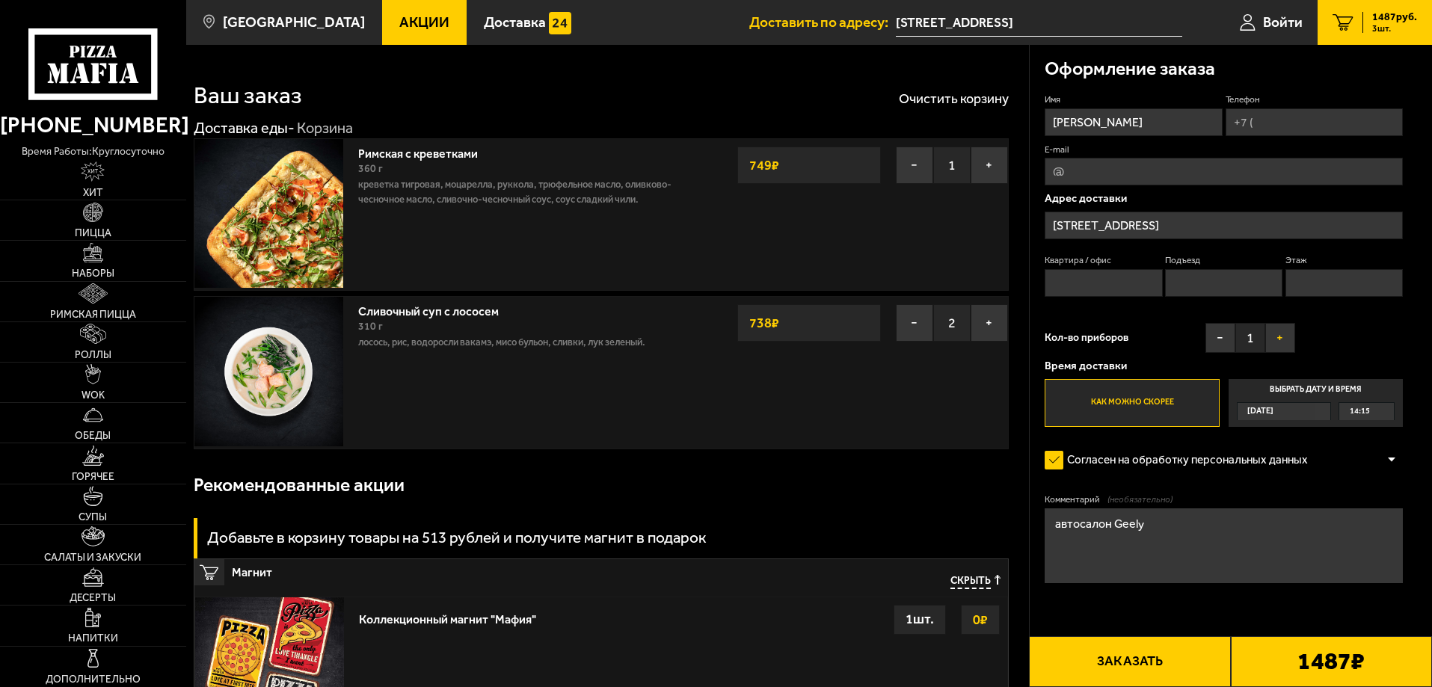
click at [1277, 331] on button "+" at bounding box center [1280, 338] width 30 height 30
click at [1282, 130] on input "Телефон" at bounding box center [1313, 122] width 177 height 28
type input "[PHONE_NUMBER]"
click at [1244, 145] on label "E-mail" at bounding box center [1223, 150] width 358 height 13
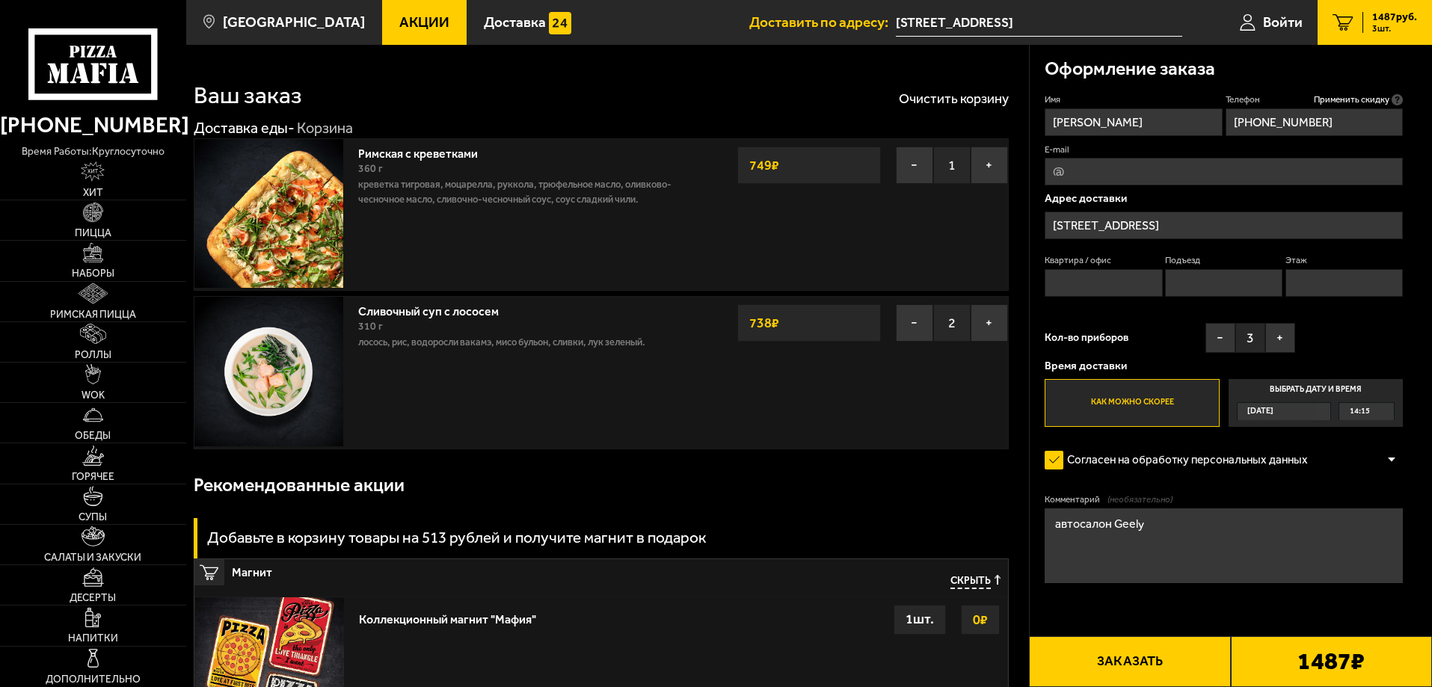
click at [1244, 158] on input "E-mail" at bounding box center [1223, 172] width 358 height 28
drag, startPoint x: 1123, startPoint y: 652, endPoint x: 1139, endPoint y: 650, distance: 16.6
click at [1123, 653] on button "Заказать" at bounding box center [1129, 661] width 201 height 51
click at [1102, 287] on input "Квартира / офис" at bounding box center [1102, 283] width 117 height 28
type input "."
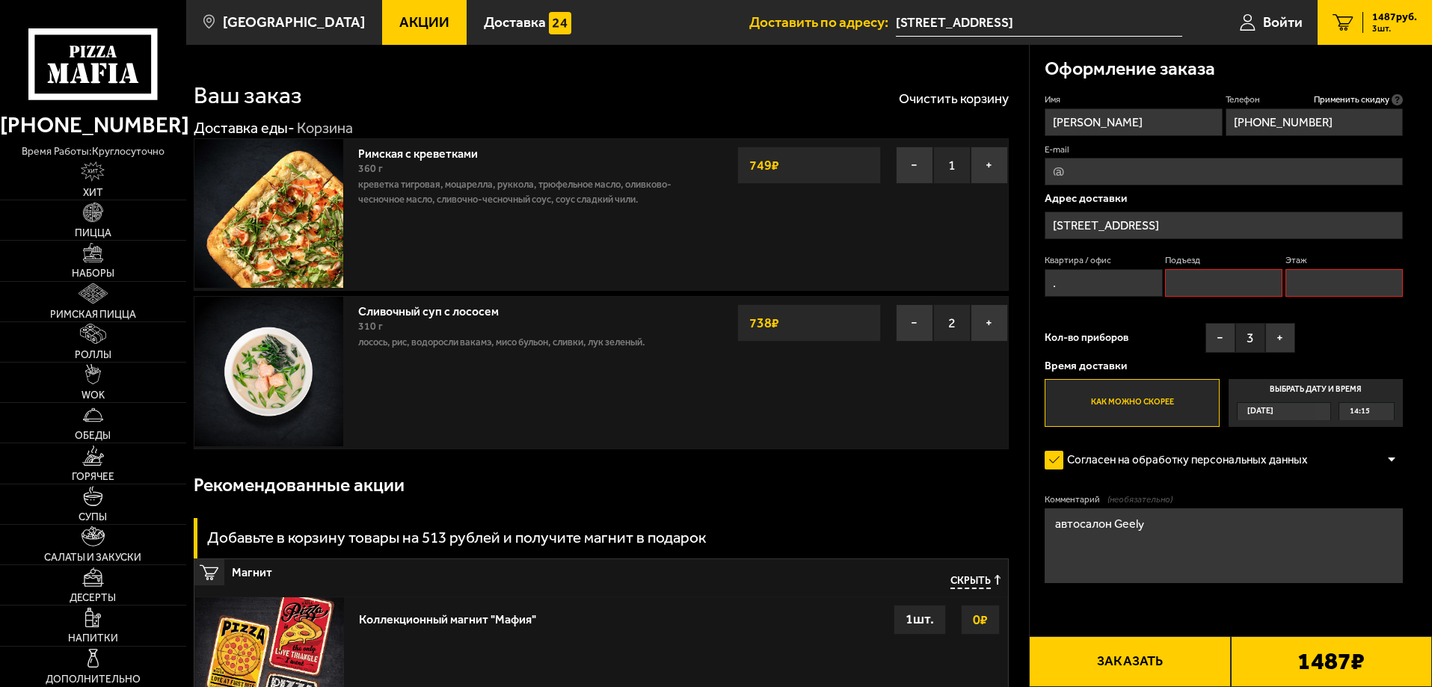
click at [1201, 289] on input "Подъезд" at bounding box center [1223, 283] width 117 height 28
type input "."
click at [1355, 289] on input "Этаж" at bounding box center [1343, 283] width 117 height 28
type input "."
click at [1110, 667] on button "Заказать" at bounding box center [1129, 661] width 201 height 51
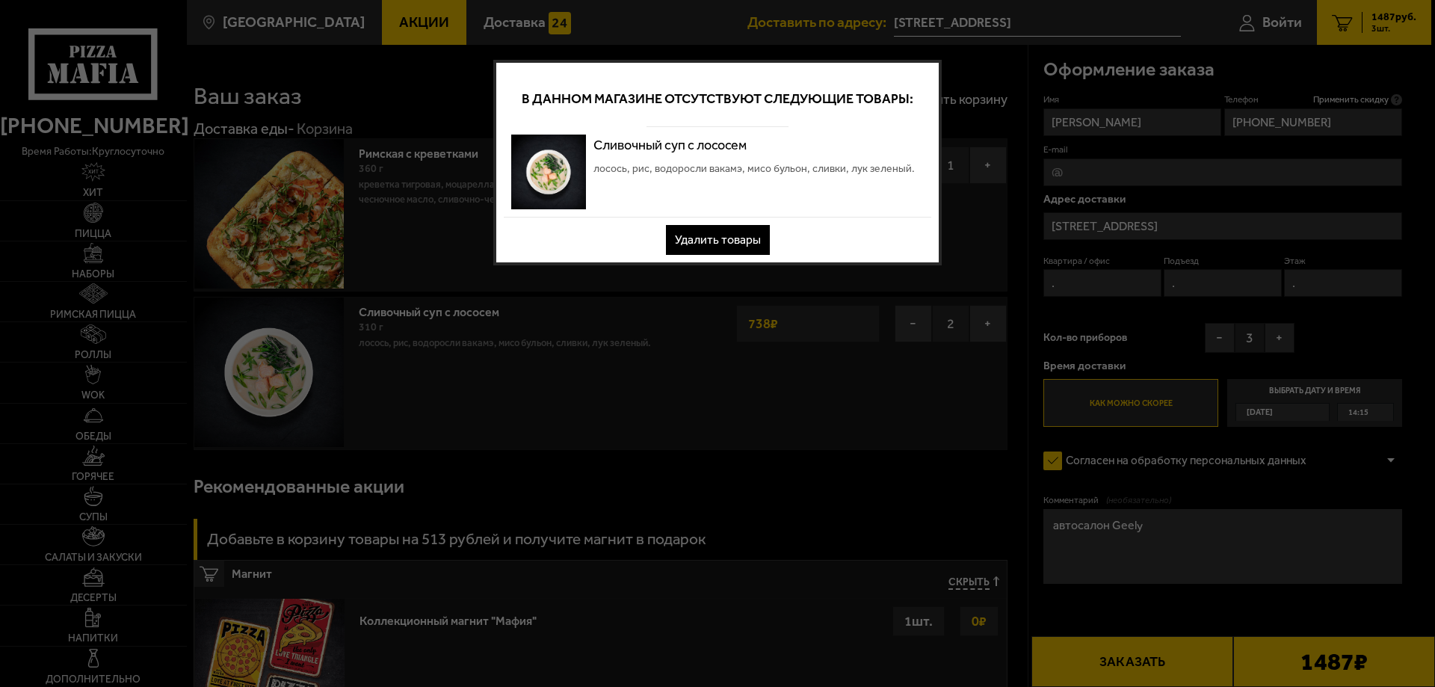
click at [756, 247] on button "Удалить товары" at bounding box center [718, 240] width 104 height 30
